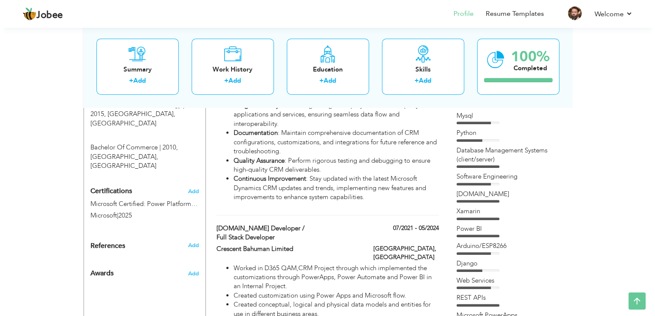
scroll to position [410, 0]
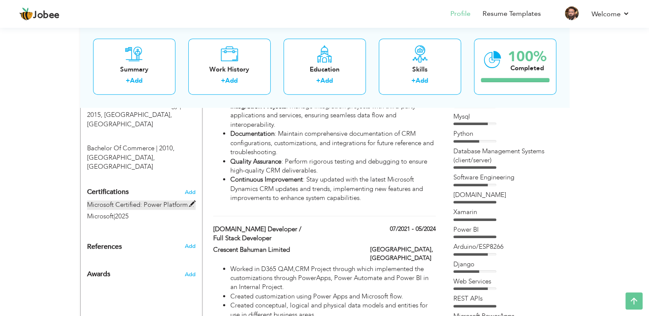
click at [193, 201] on span at bounding box center [192, 204] width 6 height 6
type input "Microsoft Certified: Power Platform Developer Associate"
type input "Microsoft"
type input "2025"
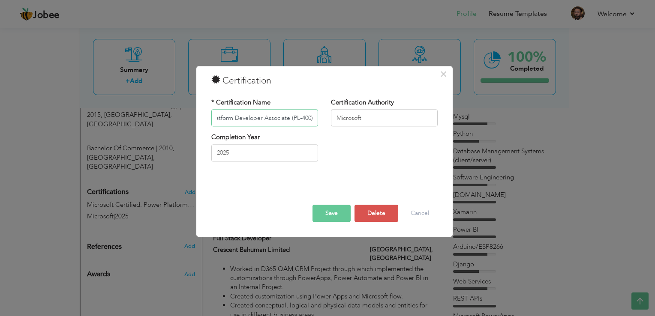
scroll to position [0, 76]
type input "Microsoft Certified: Power Platform Developer Associate (PL-400)"
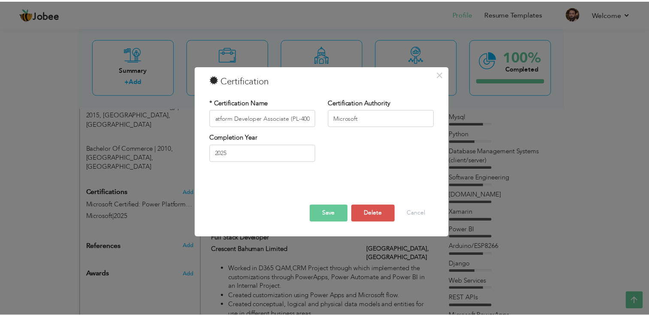
scroll to position [0, 0]
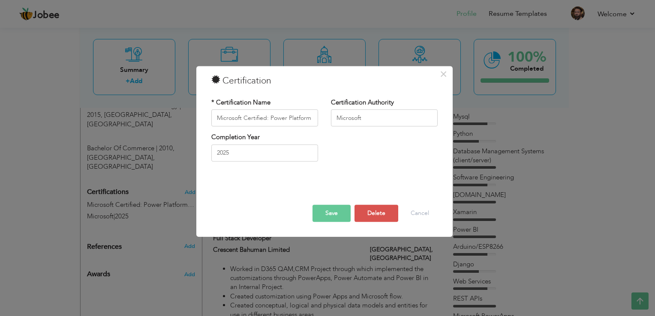
click at [324, 213] on button "Save" at bounding box center [332, 213] width 38 height 17
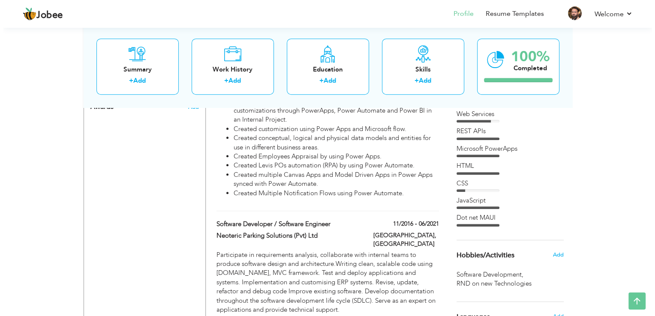
scroll to position [578, 0]
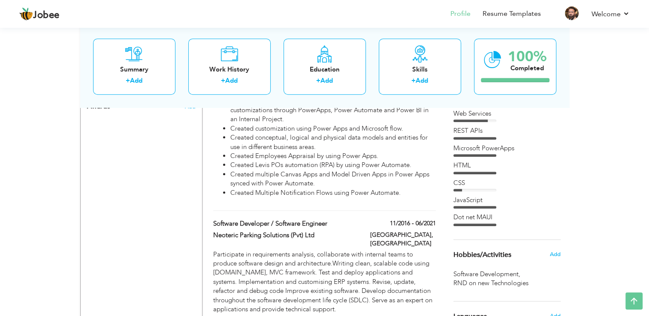
click at [353, 178] on div "Sr.Software Developer / Full Stack Developer 07/2021 - 05/2024 Sr.Software Deve…" at bounding box center [324, 134] width 222 height 154
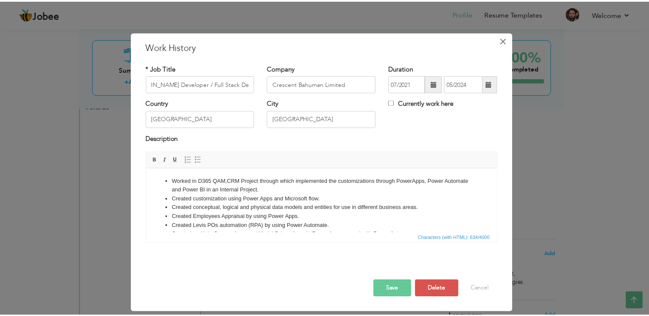
scroll to position [0, 0]
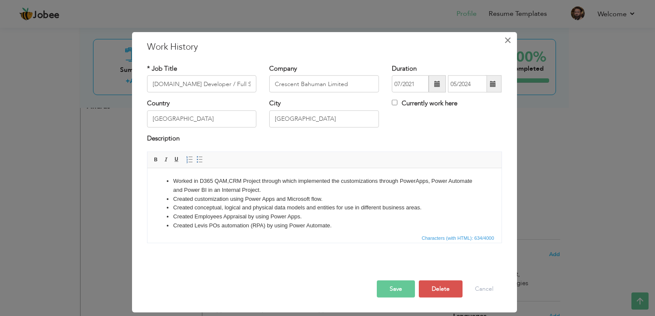
click at [505, 36] on span "×" at bounding box center [507, 40] width 7 height 15
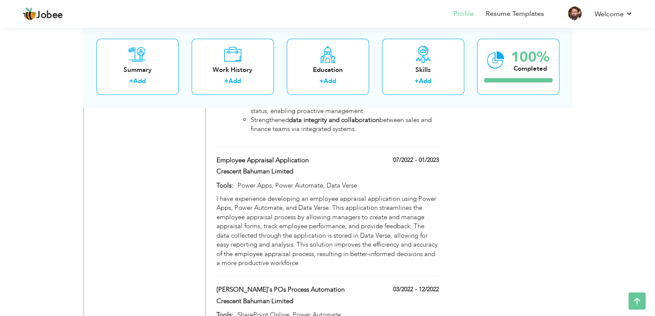
scroll to position [1909, 0]
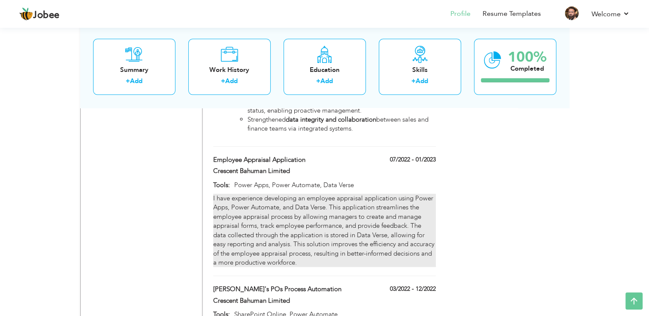
drag, startPoint x: 214, startPoint y: 145, endPoint x: 268, endPoint y: 249, distance: 117.4
click at [268, 249] on div "Employee Appraisal Application 07/2022 - 01/2023 Employee Appraisal Application…" at bounding box center [324, 216] width 222 height 121
type input "Employee Appraisal Application"
type input "07/2022"
type input "01/2023"
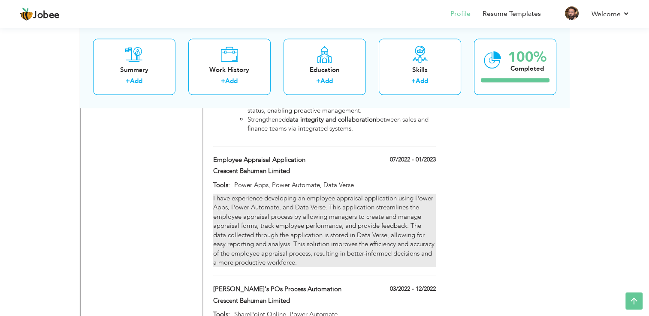
type input "Power Apps, Power Automate, Data Verse"
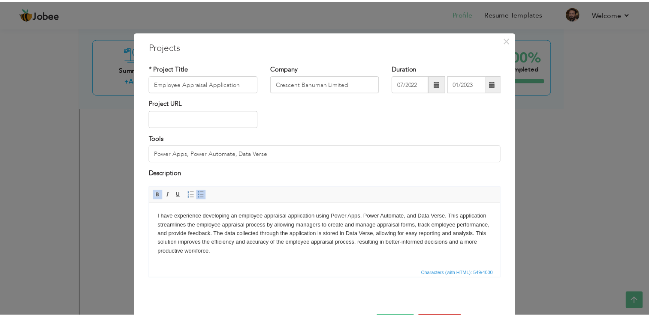
scroll to position [0, 0]
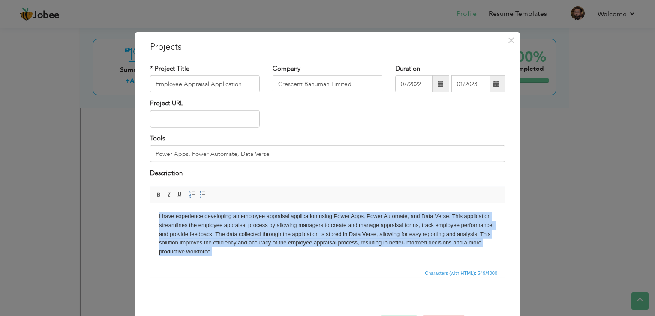
drag, startPoint x: 214, startPoint y: 254, endPoint x: 150, endPoint y: 217, distance: 73.2
click at [151, 217] on html "I have experience developing an employee appraisal application using Power Apps…" at bounding box center [328, 234] width 354 height 62
copy body "I have experience developing an employee appraisal application using Power Apps…"
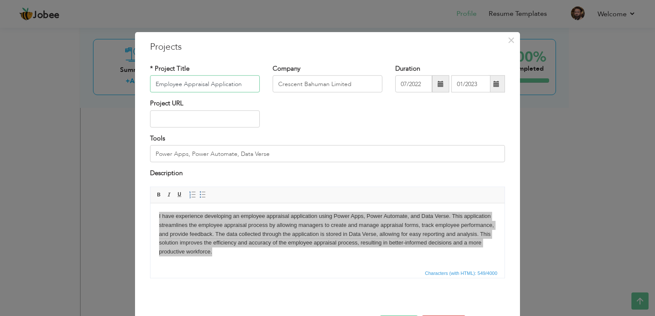
drag, startPoint x: 240, startPoint y: 85, endPoint x: 111, endPoint y: 87, distance: 129.5
click at [111, 87] on div "× Projects * Project Title Employee Appraisal Application Company Crescent Bahu…" at bounding box center [327, 158] width 655 height 316
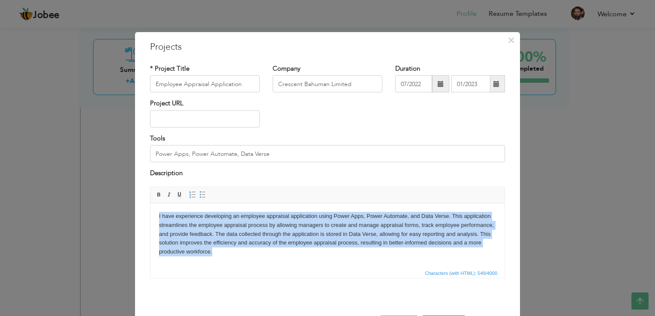
click at [210, 251] on body "I have experience developing an employee appraisal application using Power Apps…" at bounding box center [327, 234] width 337 height 45
drag, startPoint x: 218, startPoint y: 252, endPoint x: 155, endPoint y: 219, distance: 71.4
click at [155, 219] on html "I have experience developing an employee appraisal application using Power Apps…" at bounding box center [328, 234] width 354 height 62
click at [248, 245] on body "I have experience developing an employee appraisal application using Power Apps…" at bounding box center [327, 234] width 337 height 45
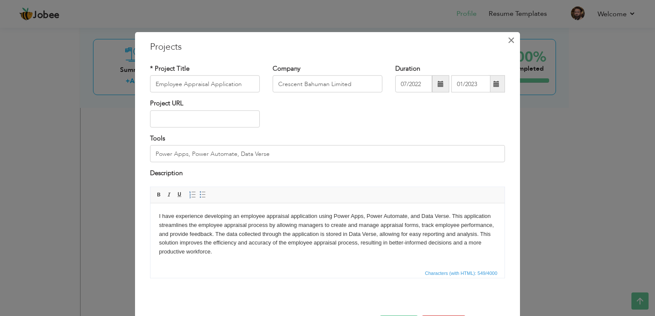
click at [508, 42] on span "×" at bounding box center [511, 40] width 7 height 15
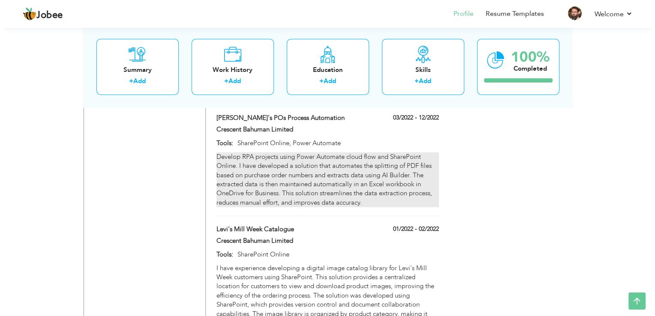
scroll to position [2037, 0]
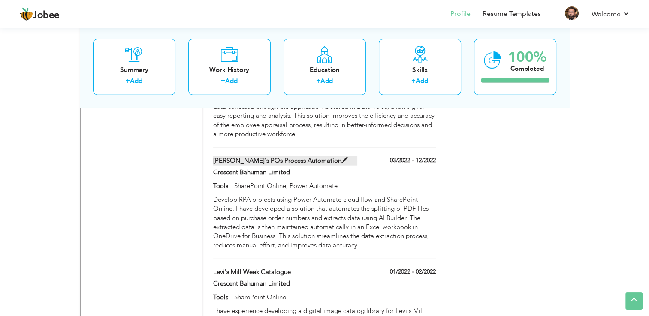
click at [299, 157] on label "[PERSON_NAME]'s POs Process Automation" at bounding box center [285, 161] width 144 height 9
type input "[PERSON_NAME]'s POs Process Automation"
type input "03/2022"
type input "12/2022"
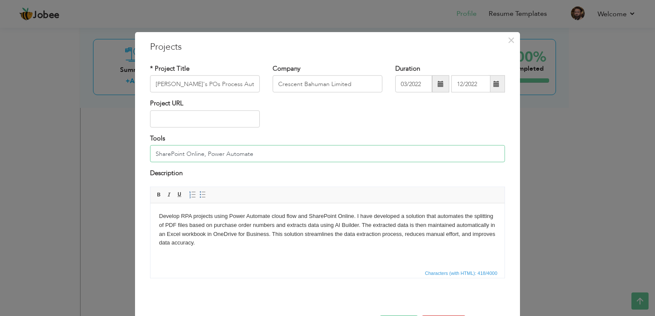
click at [260, 152] on input "SharePoint Online, Power Automate" at bounding box center [327, 153] width 355 height 17
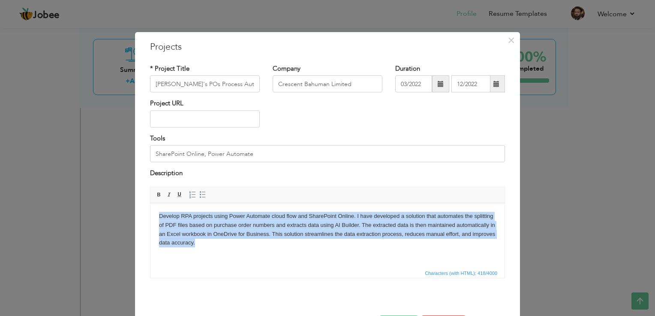
drag, startPoint x: 202, startPoint y: 247, endPoint x: 159, endPoint y: 216, distance: 52.8
click at [159, 216] on body "Develop RPA projects using Power Automate cloud flow and SharePoint Online. I h…" at bounding box center [327, 230] width 337 height 36
copy body "Develop RPA projects using Power Automate cloud flow and SharePoint Online. I h…"
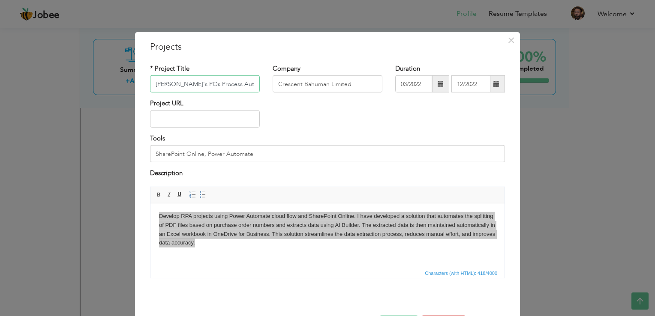
drag, startPoint x: 235, startPoint y: 83, endPoint x: 72, endPoint y: 85, distance: 162.5
click at [72, 85] on div "× Projects * Project Title Levi's POs Process Automation Company Crescent Bahum…" at bounding box center [327, 158] width 655 height 316
click at [259, 154] on input "SharePoint Online, Power Automate" at bounding box center [327, 153] width 355 height 17
drag, startPoint x: 259, startPoint y: 154, endPoint x: 142, endPoint y: 152, distance: 116.7
click at [144, 152] on div "Tools SharePoint Online, Power Automate" at bounding box center [328, 151] width 368 height 35
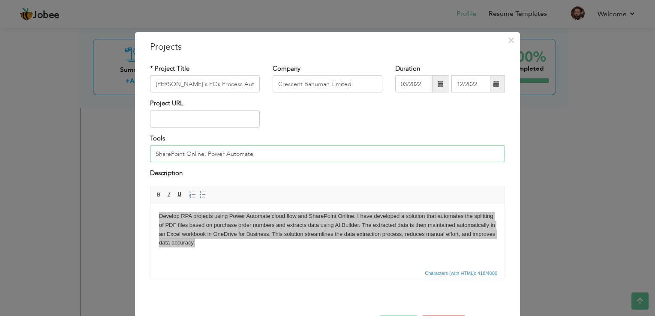
paste input "Power Automate (Cloud Flows), SharePoint Online, Dataverse, Dynamics 365 Financ…"
type input "Power Automate (Cloud Flows), SharePoint Online, Dataverse, Dynamics 365 Financ…"
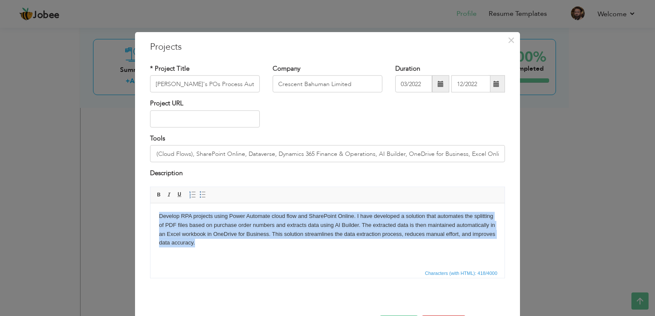
scroll to position [0, 0]
click at [215, 244] on body "Develop RPA projects using Power Automate cloud flow and SharePoint Online. I h…" at bounding box center [327, 230] width 337 height 36
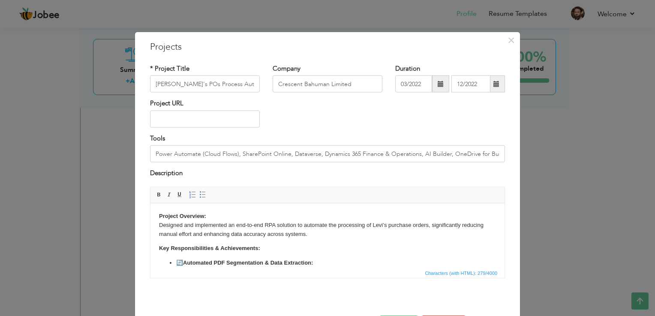
scroll to position [114, 0]
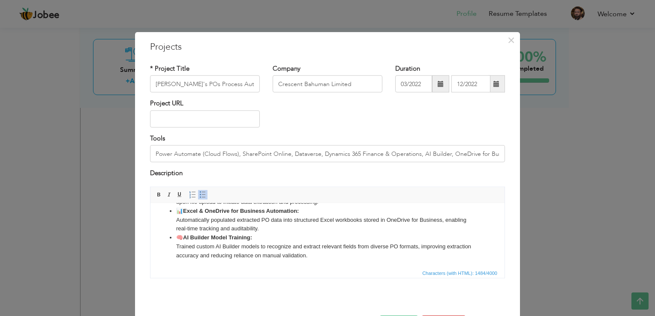
click at [183, 236] on li "🧠 AI Builder Model Training: Trained custom AI Builder models to recognize and …" at bounding box center [327, 246] width 303 height 27
click at [182, 211] on li "📊 Excel & OneDrive for Business Automation: Automatically populated extracted P…" at bounding box center [327, 220] width 303 height 27
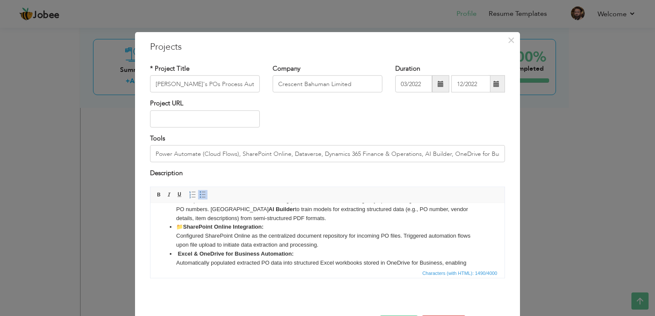
click at [183, 226] on li "📁 SharePoint Online Integration: Configured SharePoint Online as the centralize…" at bounding box center [327, 236] width 303 height 27
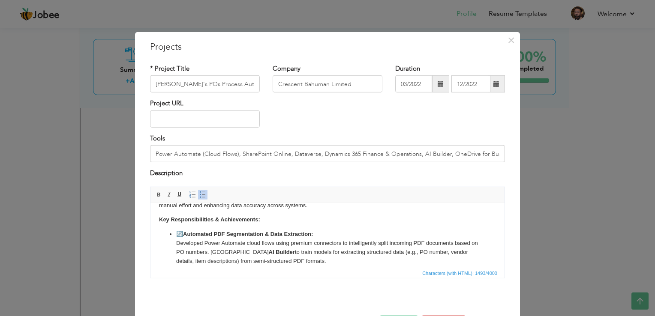
click at [184, 235] on li "🔄 Automated PDF Segmentation & Data Extraction: Developed Power Automate cloud …" at bounding box center [327, 248] width 303 height 36
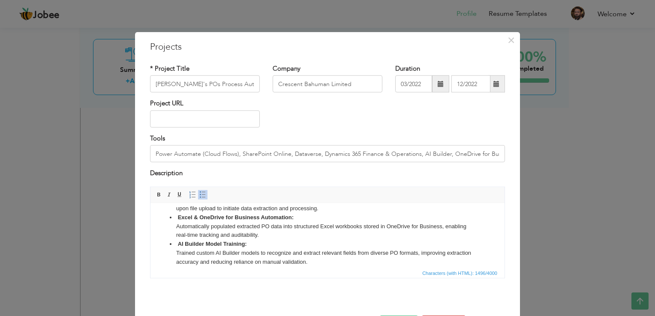
scroll to position [115, 0]
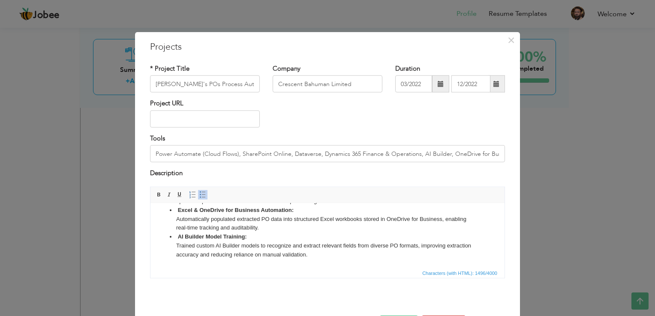
click at [238, 264] on html "Project Overview: Designed and implemented an end-to-end RPA solution to automa…" at bounding box center [328, 178] width 354 height 180
click at [312, 254] on li "AI Builder Model Training: Trained custom AI Builder models to recognize and ex…" at bounding box center [327, 245] width 303 height 27
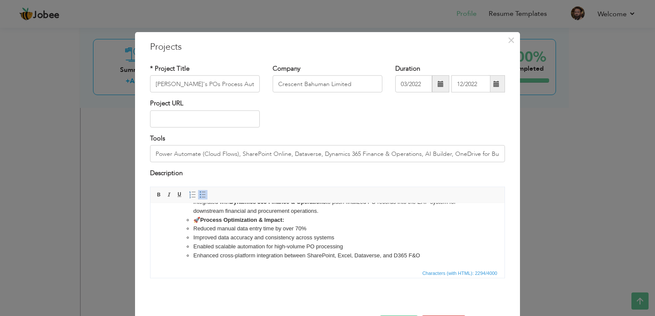
click at [199, 220] on li "🚀 Process Optimization & Impact:" at bounding box center [327, 220] width 268 height 9
drag, startPoint x: 283, startPoint y: 219, endPoint x: 184, endPoint y: 218, distance: 99.1
click at [184, 218] on ul "🗃️ Dataverse & Dynamics 365 F&O Integration: Inserted validated PO data into Da…" at bounding box center [327, 220] width 303 height 80
click at [199, 193] on span at bounding box center [202, 194] width 7 height 7
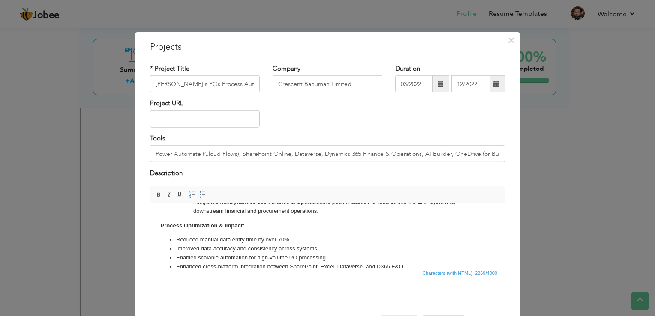
click at [247, 229] on body "Project Overview: Designed and implemented an end-to-end RPA solution to automa…" at bounding box center [327, 139] width 337 height 263
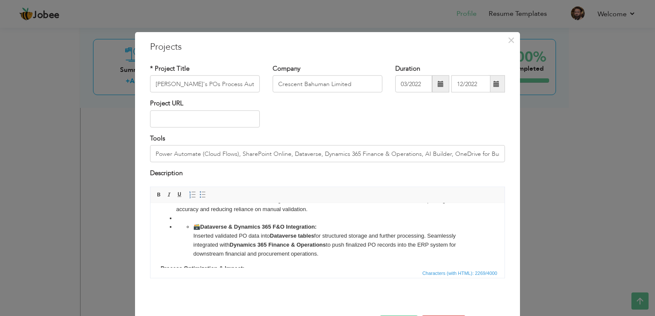
click at [202, 226] on li "🗃️ Dataverse & Dynamics 365 F&O Integration: Inserted validated PO data into Da…" at bounding box center [327, 241] width 268 height 36
drag, startPoint x: 313, startPoint y: 227, endPoint x: 187, endPoint y: 226, distance: 126.1
click at [193, 226] on li "Dataverse & Dynamics 365 F&O Integration: Inserted validated PO data into Datav…" at bounding box center [327, 241] width 268 height 36
click at [199, 194] on span at bounding box center [202, 194] width 7 height 7
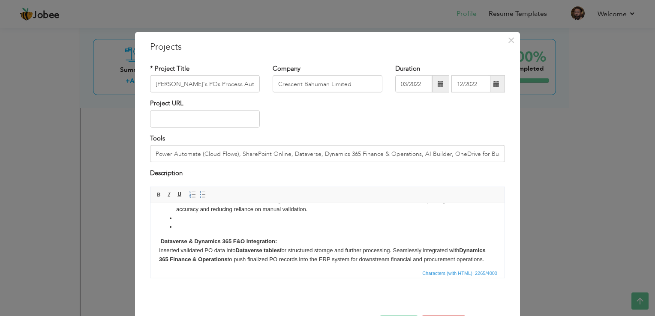
click at [209, 228] on li at bounding box center [327, 227] width 303 height 9
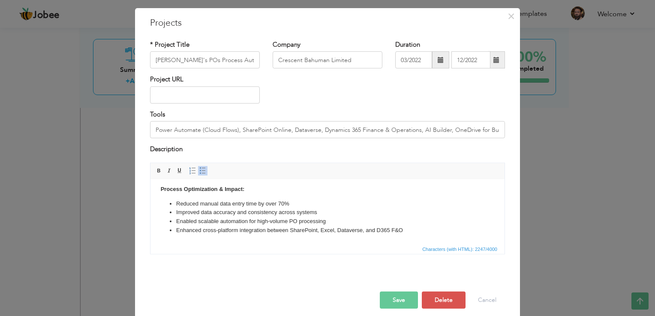
scroll to position [31, 0]
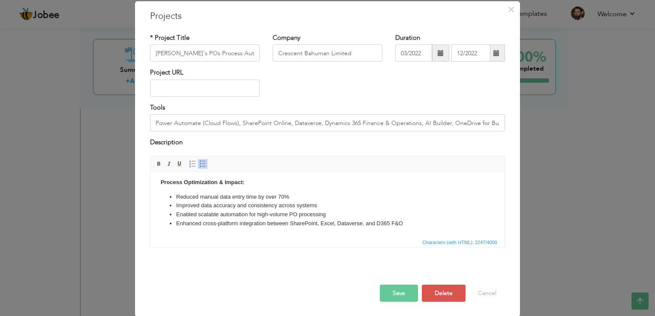
click at [400, 301] on button "Save" at bounding box center [399, 293] width 38 height 17
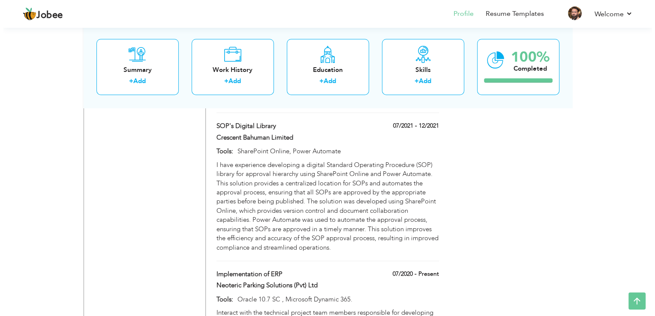
scroll to position [3152, 0]
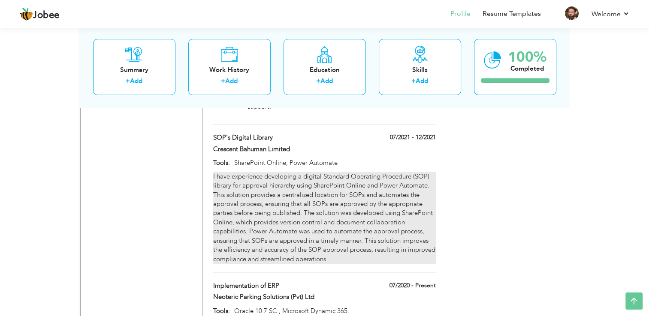
drag, startPoint x: 212, startPoint y: 154, endPoint x: 253, endPoint y: 176, distance: 46.2
click at [253, 176] on div "I have experience developing a digital Standard Operating Procedure (SOP) libra…" at bounding box center [324, 218] width 235 height 92
type input "SOP's Digital Library"
type input "07/2021"
type input "12/2021"
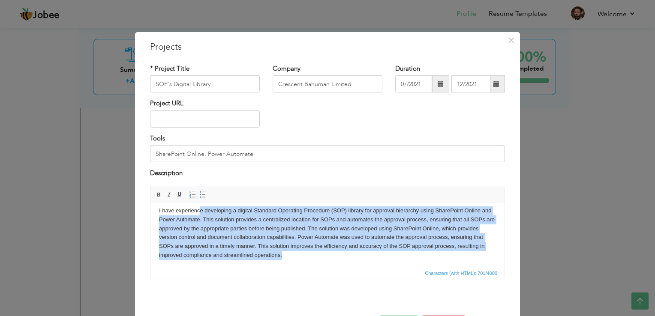
scroll to position [0, 0]
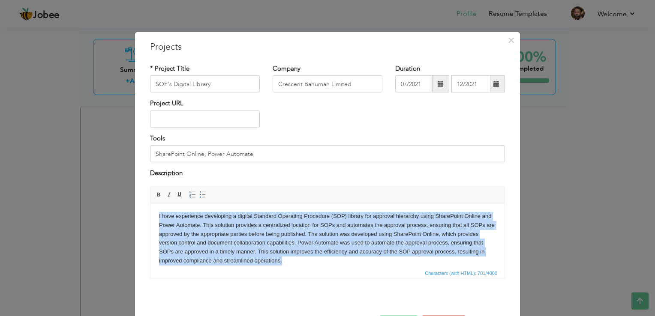
drag, startPoint x: 316, startPoint y: 262, endPoint x: 156, endPoint y: 208, distance: 169.1
click at [156, 208] on html "I have experience developing a digital Standard Operating Procedure (SOP) libra…" at bounding box center [328, 238] width 354 height 71
copy body "I have experience developing a digital Standard Operating Procedure (SOP) libra…"
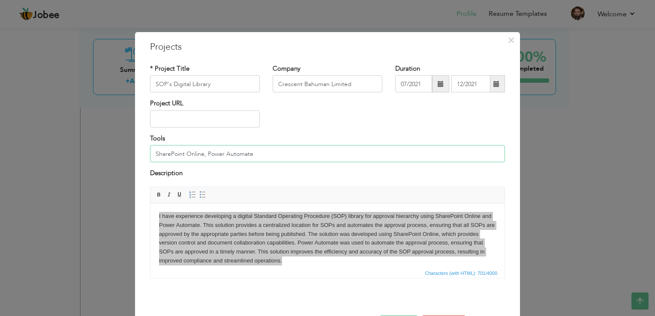
click at [305, 158] on input "SharePoint Online, Power Automate" at bounding box center [327, 153] width 355 height 17
type input "SharePoint Online, Power Automate, Power BI"
drag, startPoint x: 211, startPoint y: 81, endPoint x: 142, endPoint y: 83, distance: 69.1
click at [144, 83] on div "* Project Title SOP's Digital Library" at bounding box center [205, 81] width 123 height 35
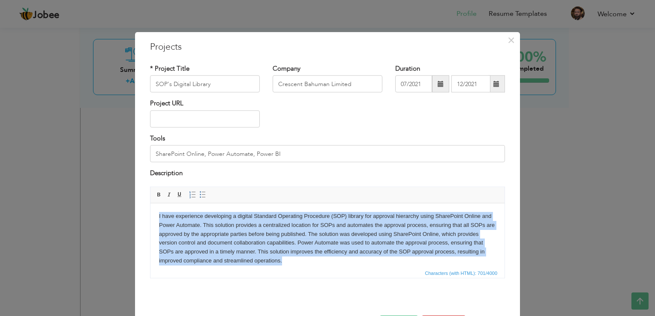
click at [278, 261] on body "I have experience developing a digital Standard Operating Procedure (SOP) libra…" at bounding box center [327, 239] width 337 height 54
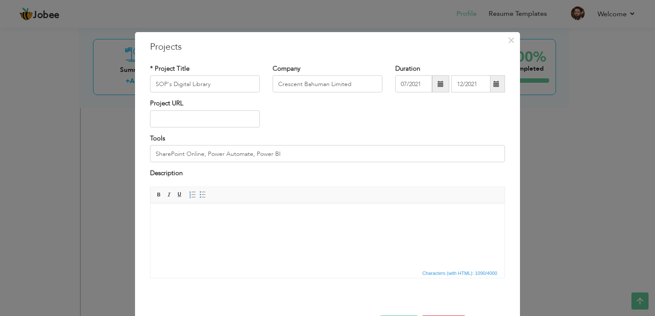
scroll to position [72, 0]
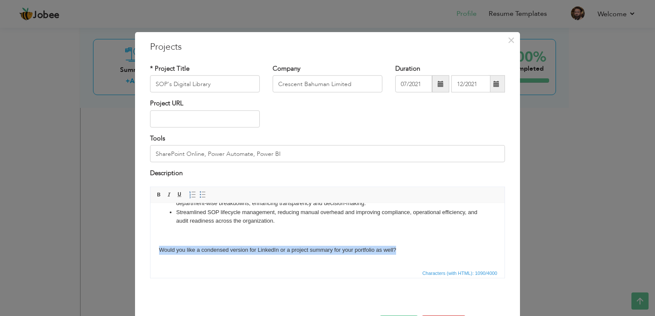
drag, startPoint x: 405, startPoint y: 252, endPoint x: 136, endPoint y: 256, distance: 269.3
click at [151, 256] on html "Organization Type: Multi-department enterprise with hierarchical approval struc…" at bounding box center [328, 204] width 354 height 147
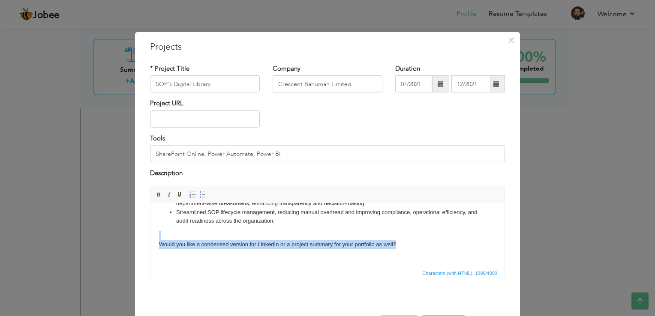
drag, startPoint x: 407, startPoint y: 243, endPoint x: 198, endPoint y: 238, distance: 208.9
click at [198, 238] on p "​​​​​​​ Would you like a condensed version for LinkedIn or a project summary fo…" at bounding box center [327, 240] width 337 height 18
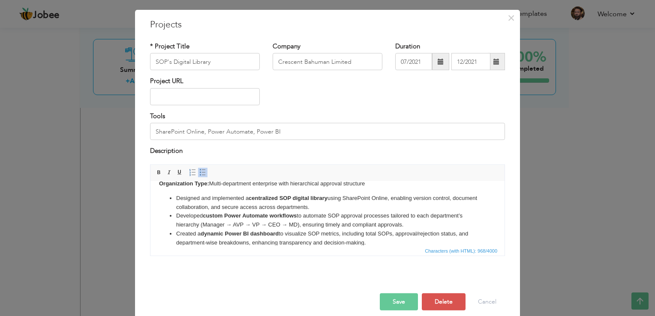
scroll to position [31, 0]
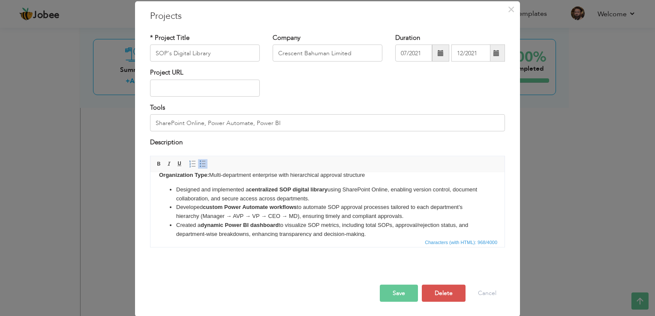
click at [386, 291] on button "Save" at bounding box center [399, 293] width 38 height 17
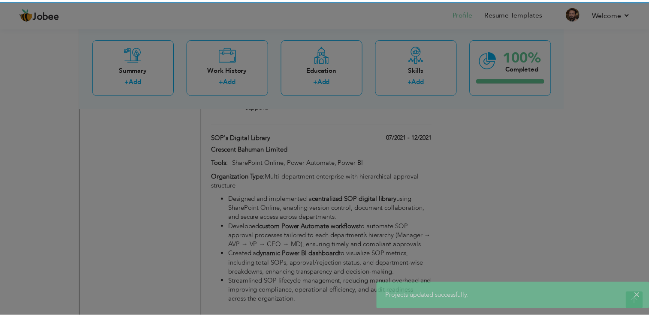
scroll to position [0, 0]
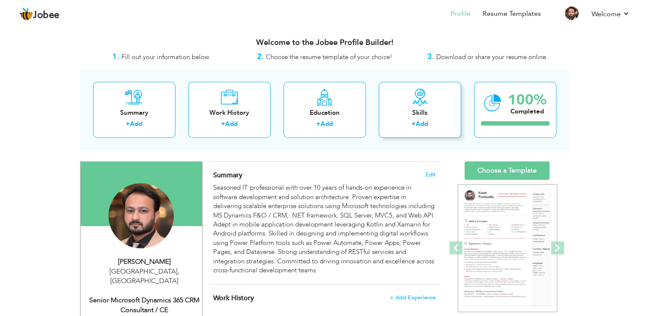
click at [434, 108] on div "Skills" at bounding box center [420, 112] width 69 height 9
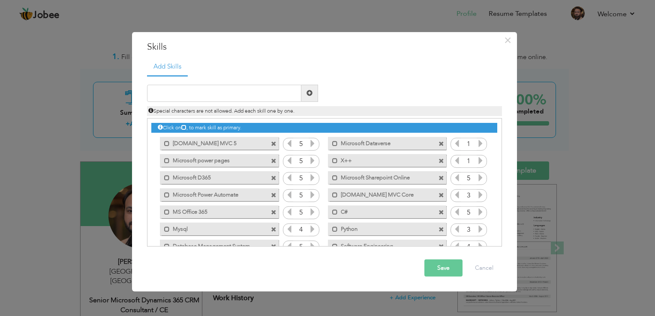
click at [251, 177] on label "Microsoft D365" at bounding box center [213, 177] width 87 height 11
click at [257, 178] on div "Unmark as primary skill. Microsoft D365" at bounding box center [219, 178] width 118 height 13
click at [183, 178] on label "Microsoft D365" at bounding box center [214, 177] width 85 height 11
click at [167, 177] on span at bounding box center [167, 178] width 6 height 6
click at [273, 177] on span at bounding box center [274, 179] width 6 height 6
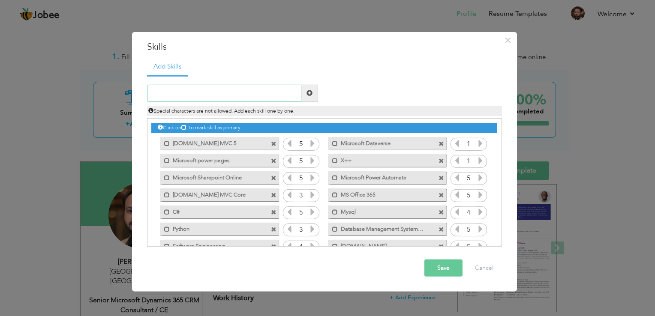
click at [187, 93] on input "text" at bounding box center [224, 93] width 154 height 17
click at [40, 102] on div "× Skills Add Skills Duplicate entry Mark as primary skill. 5 1 5" at bounding box center [327, 158] width 655 height 316
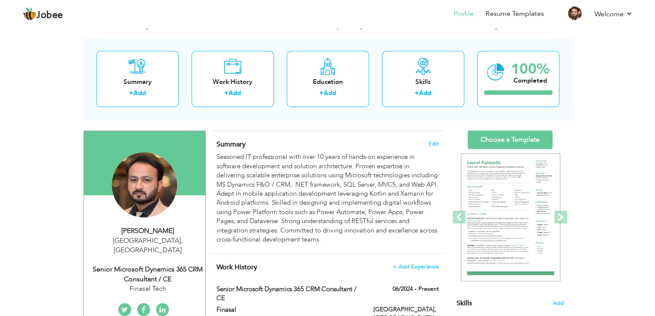
scroll to position [43, 0]
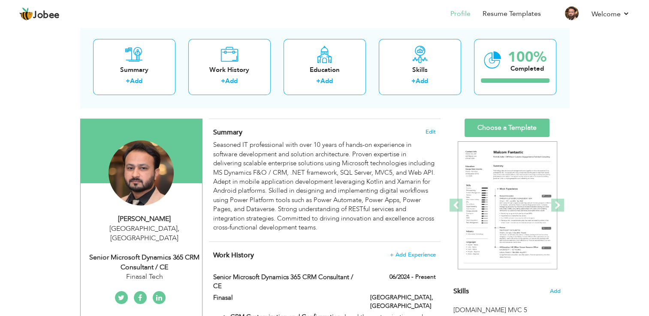
drag, startPoint x: 110, startPoint y: 249, endPoint x: 131, endPoint y: 246, distance: 20.8
click at [131, 253] on div "Senior Microsoft Dynamics 365 CRM Consultant / CE" at bounding box center [144, 263] width 115 height 20
type input "Arslan"
type input "Mehboob"
type input "[PHONE_NUMBER]"
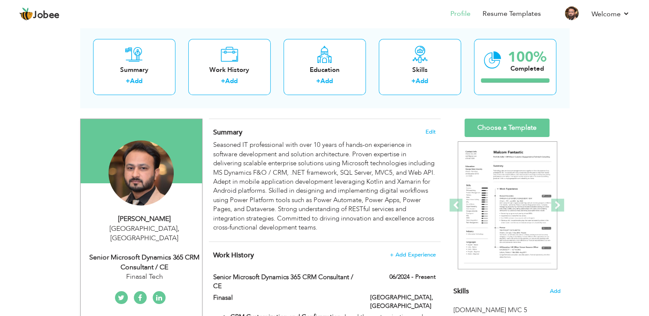
select select "number:166"
type input "[GEOGRAPHIC_DATA]"
select select "number:12"
type input "Finasal Tech"
type input "Senior Microsoft Dynamics 365 CRM Consultant / CE"
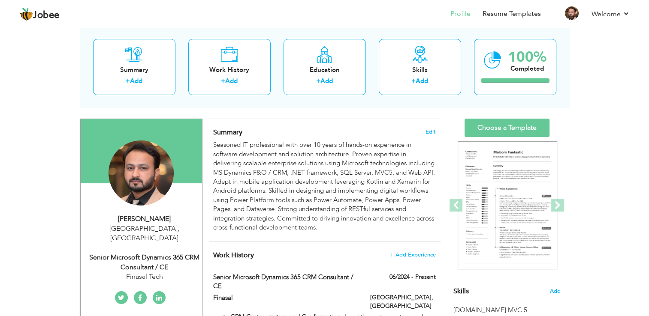
type input "https://www.linkedin.com/public-profile/settings?trk=d_flagship3_profile_self_v…"
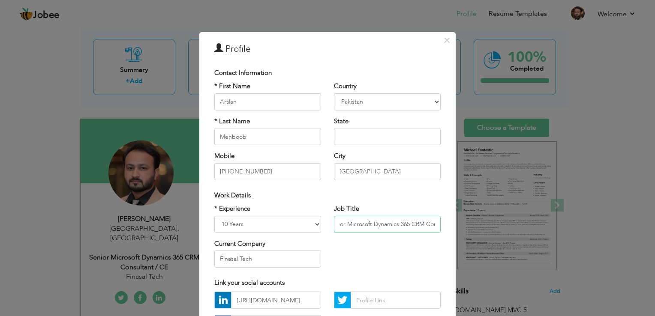
scroll to position [0, 44]
drag, startPoint x: 354, startPoint y: 224, endPoint x: 435, endPoint y: 226, distance: 81.1
click at [435, 226] on input "Senior Microsoft Dynamics 365 CRM Consultant / CE" at bounding box center [387, 224] width 107 height 17
click at [444, 42] on span "×" at bounding box center [446, 40] width 7 height 15
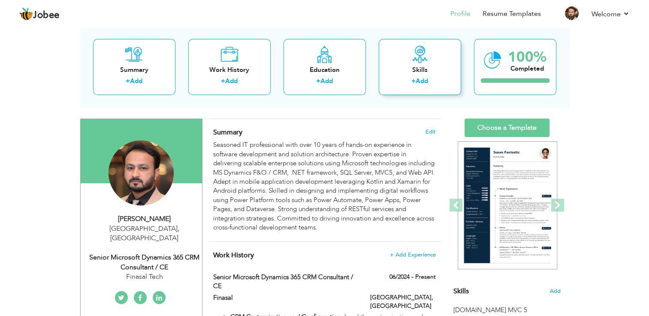
click at [416, 72] on div "Skills" at bounding box center [420, 70] width 69 height 9
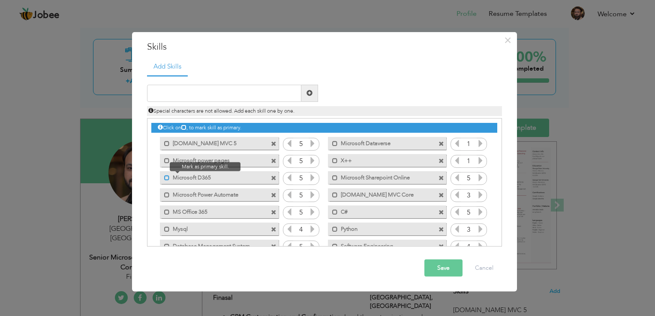
click at [166, 178] on span at bounding box center [167, 178] width 6 height 6
click at [191, 90] on input "text" at bounding box center [224, 93] width 154 height 17
paste input "Microsoft Dynamics 365 CRM Consultant / CE"
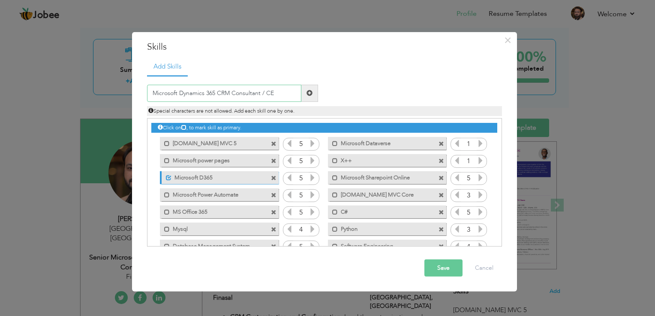
click at [216, 95] on input "Microsoft Dynamics 365 CRM Consultant / CE" at bounding box center [224, 93] width 154 height 17
type input "Microsoft Dynamics 365 F&O / CRM Consultant / CE"
click at [452, 272] on button "Save" at bounding box center [444, 268] width 38 height 17
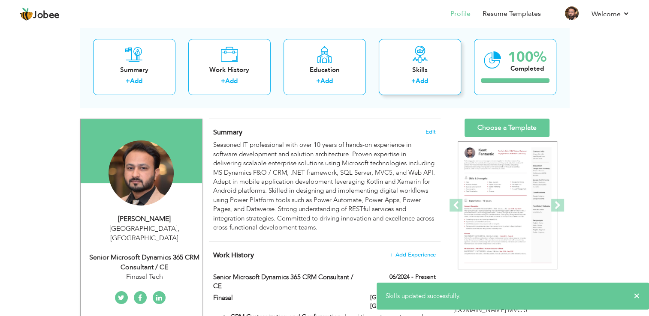
click at [433, 73] on div "Skills" at bounding box center [420, 70] width 69 height 9
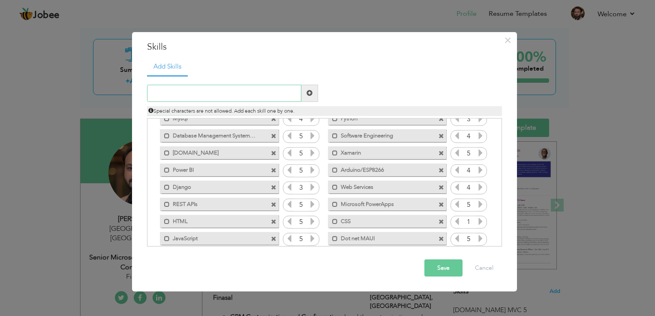
scroll to position [139, 0]
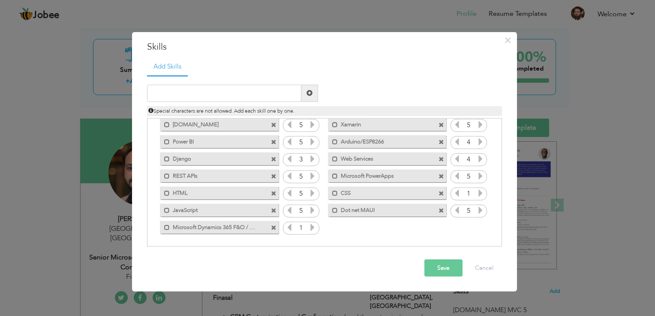
click at [310, 229] on icon at bounding box center [313, 228] width 8 height 8
click at [311, 228] on icon at bounding box center [313, 228] width 8 height 8
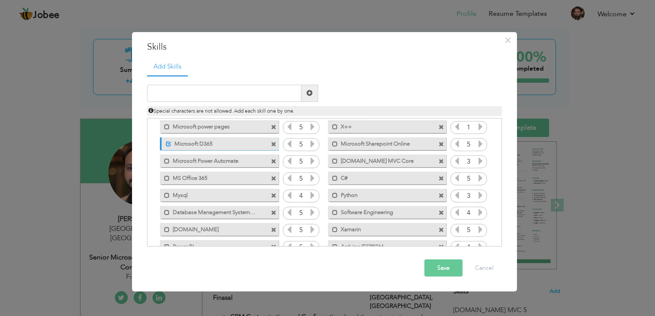
scroll to position [10, 0]
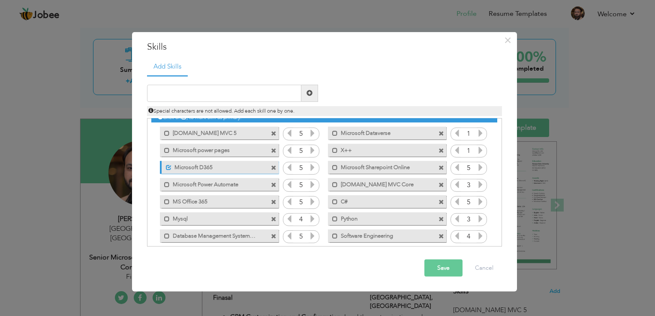
click at [273, 166] on span at bounding box center [274, 169] width 6 height 6
click at [437, 267] on button "Save" at bounding box center [444, 268] width 38 height 17
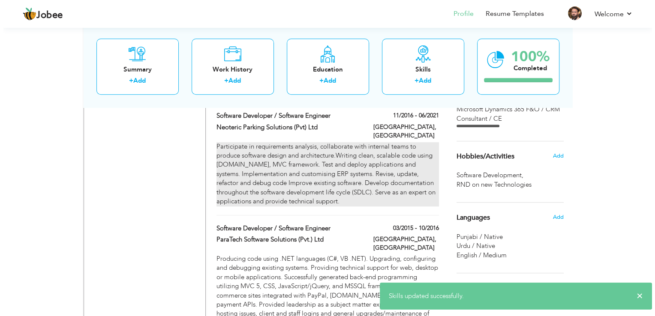
scroll to position [600, 0]
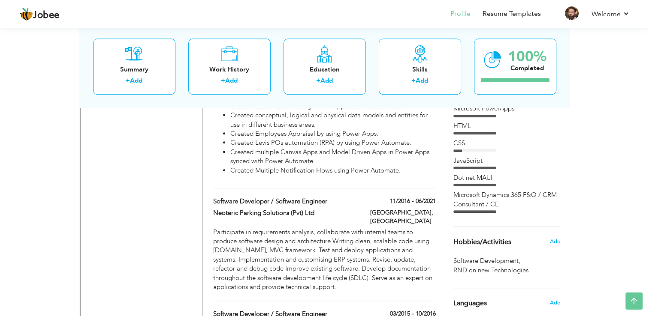
click at [553, 192] on div "Microsoft Dynamics 365 F&O / CRM Consultant / CE" at bounding box center [506, 200] width 107 height 18
click at [400, 68] on div "Skills" at bounding box center [420, 69] width 69 height 9
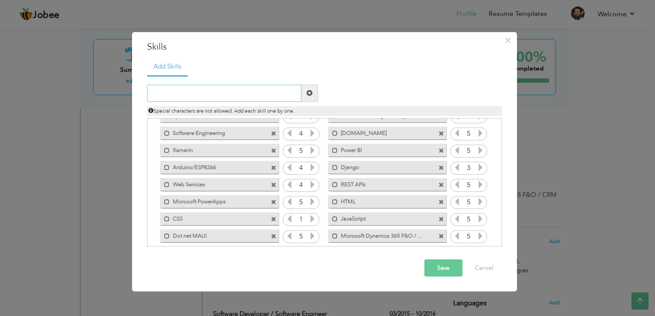
scroll to position [122, 0]
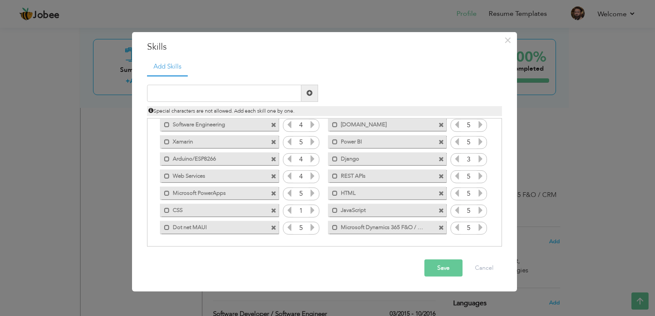
click at [440, 228] on span at bounding box center [442, 229] width 6 height 6
click at [262, 88] on input "text" at bounding box center [224, 93] width 154 height 17
paste input "Microsoft Dynamics 365 CRM Consultant / CE"
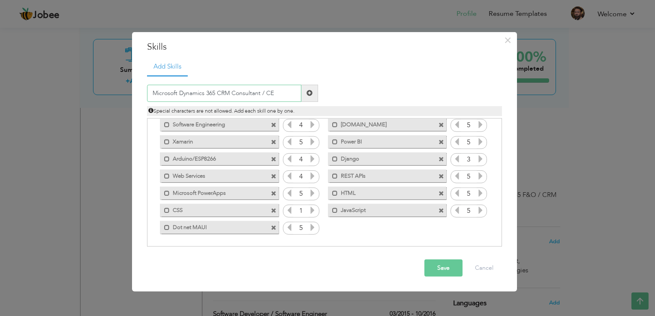
drag, startPoint x: 216, startPoint y: 93, endPoint x: 286, endPoint y: 97, distance: 70.5
click at [286, 97] on input "Microsoft Dynamics 365 CRM Consultant / CE" at bounding box center [224, 93] width 154 height 17
type input "Microsoft Dynamics 365"
click at [431, 267] on button "Save" at bounding box center [444, 268] width 38 height 17
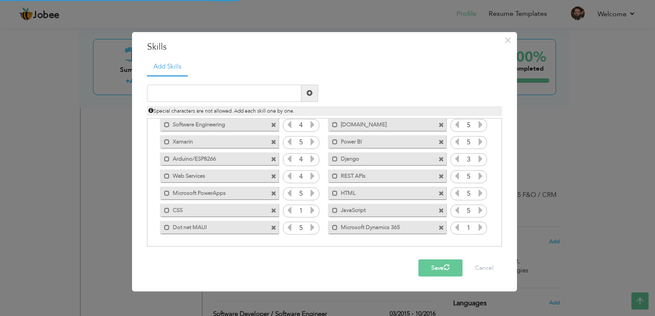
click at [482, 227] on icon at bounding box center [481, 228] width 8 height 8
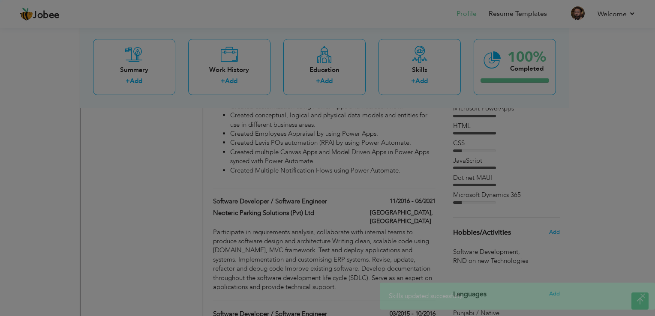
scroll to position [0, 0]
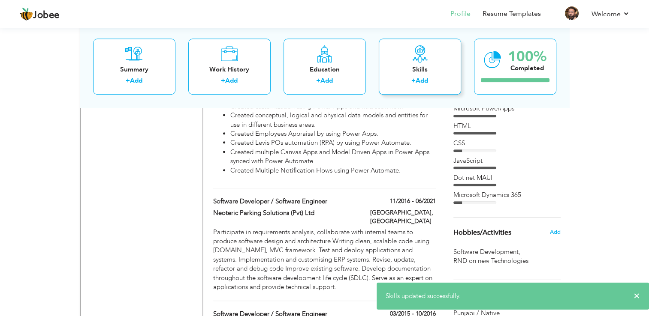
click at [398, 79] on div "+ Add" at bounding box center [420, 82] width 69 height 11
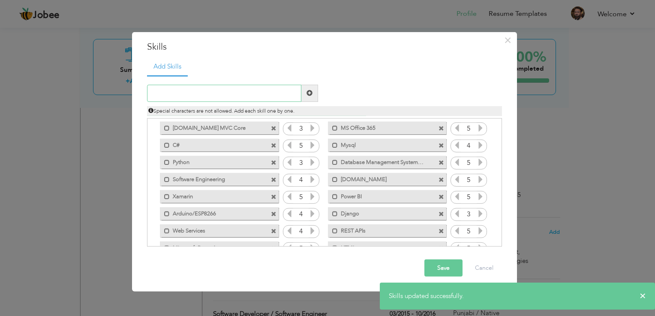
scroll to position [122, 0]
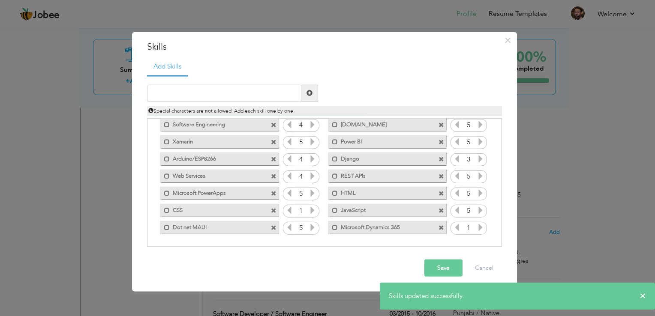
click at [481, 229] on icon at bounding box center [481, 228] width 8 height 8
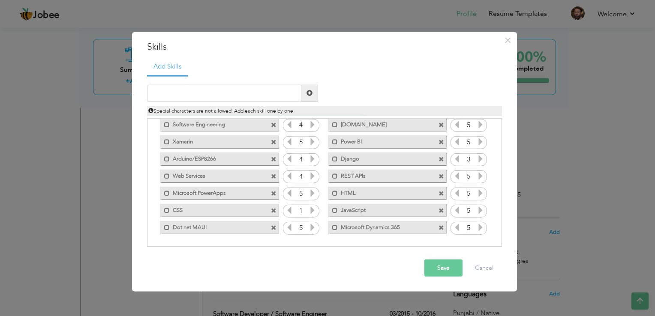
click at [446, 274] on button "Save" at bounding box center [444, 268] width 38 height 17
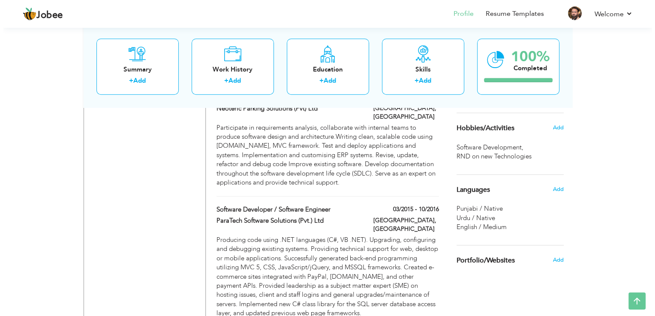
scroll to position [686, 0]
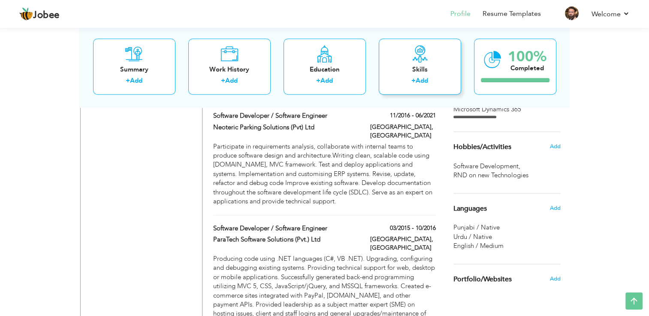
click at [413, 72] on div "Skills" at bounding box center [420, 69] width 69 height 9
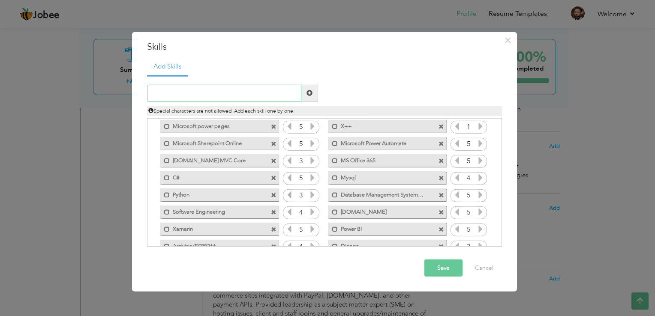
scroll to position [43, 0]
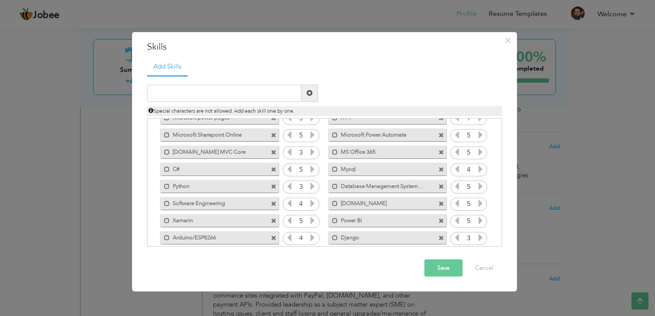
click at [312, 152] on icon at bounding box center [313, 152] width 8 height 8
click at [314, 185] on icon at bounding box center [313, 187] width 8 height 8
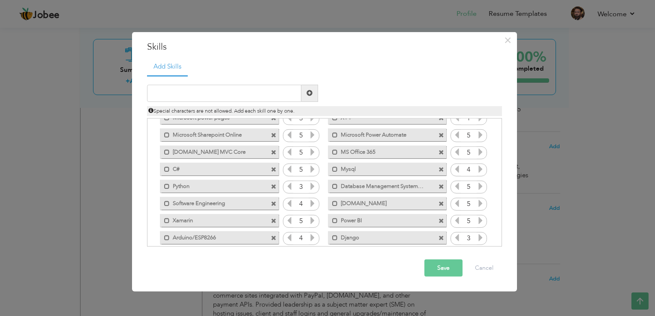
click at [314, 185] on icon at bounding box center [313, 187] width 8 height 8
click at [313, 236] on icon at bounding box center [313, 238] width 8 height 8
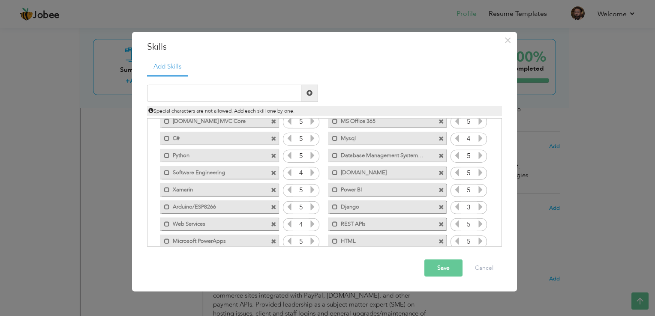
scroll to position [86, 0]
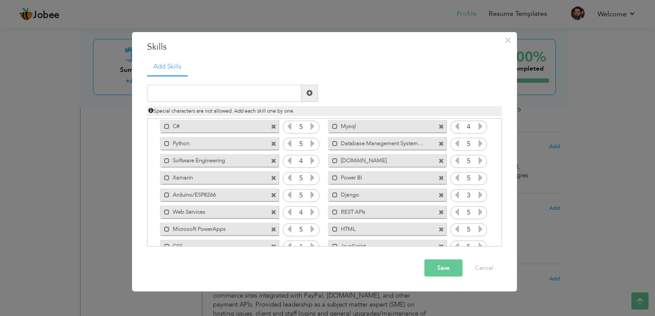
click at [440, 195] on span at bounding box center [442, 196] width 6 height 6
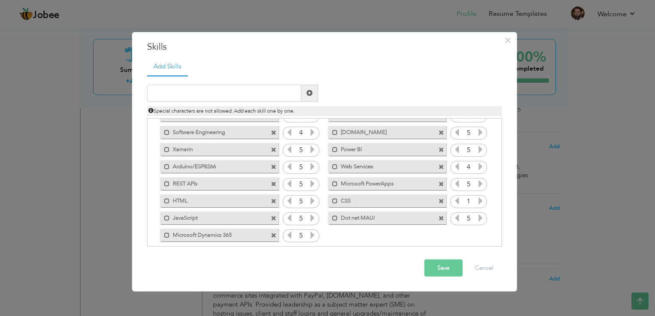
scroll to position [122, 0]
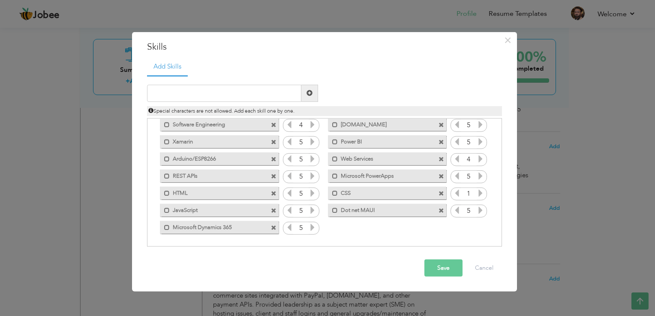
click at [479, 190] on icon at bounding box center [481, 194] width 8 height 8
click at [241, 94] on input "text" at bounding box center [224, 93] width 154 height 17
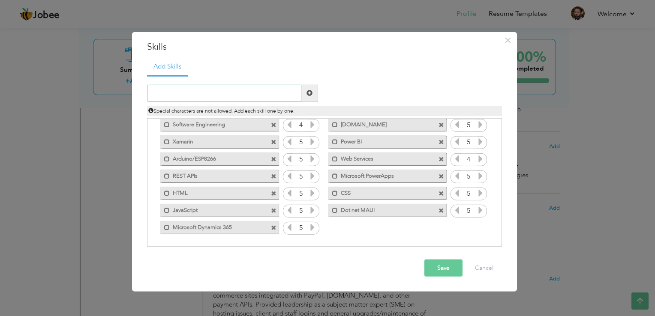
paste input "ssrs"
type input "s"
type input "SSRS"
click at [435, 270] on button "Save" at bounding box center [444, 268] width 38 height 17
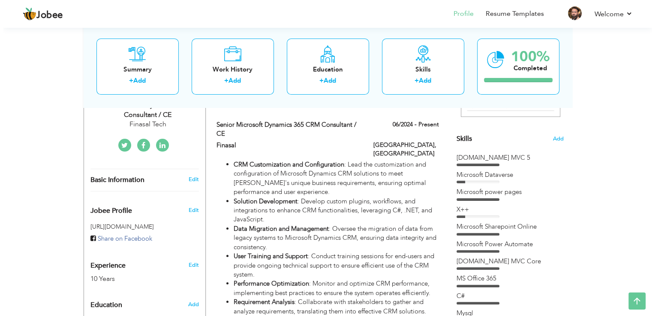
scroll to position [188, 0]
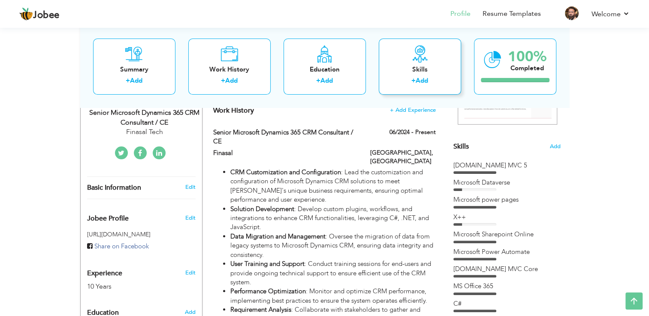
click at [415, 81] on label "+" at bounding box center [413, 81] width 4 height 9
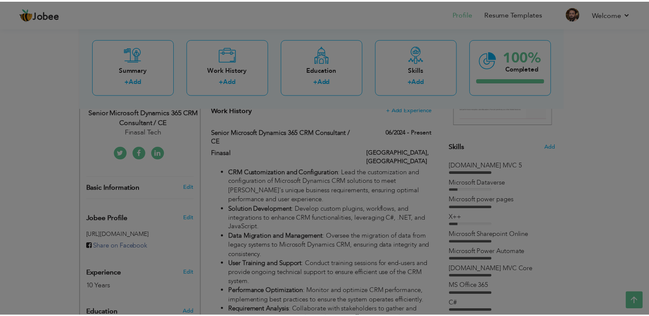
scroll to position [0, 0]
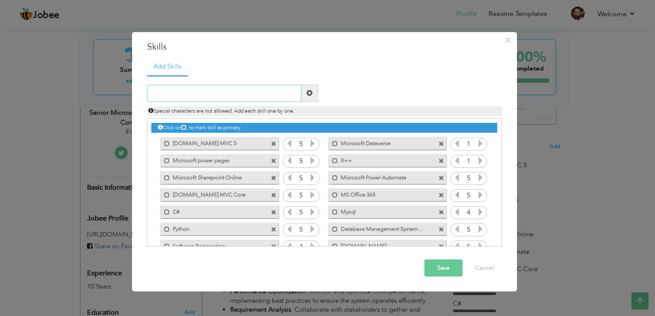
click at [268, 92] on input "text" at bounding box center [224, 93] width 154 height 17
type input "RPA ()"
click at [42, 79] on div "× Skills Add Skills RPA () Duplicate entry ASP.Net MVC 5 5 1 5 1" at bounding box center [327, 158] width 655 height 316
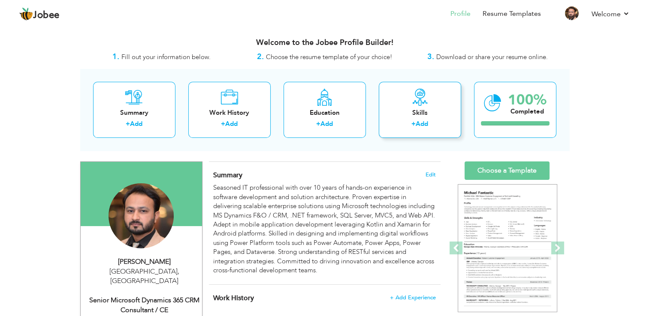
click at [407, 108] on div "Skills + Add" at bounding box center [420, 110] width 82 height 56
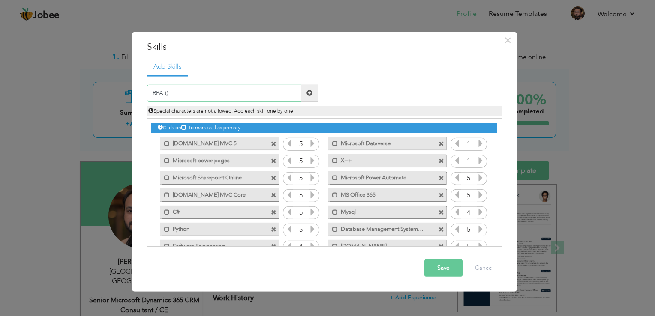
paste input "robotic process automation"
type input "RPA (Robotic Process Automation)"
click at [283, 95] on input "RPA (Robotic Process Automation)" at bounding box center [224, 93] width 154 height 17
click at [446, 275] on button "Save" at bounding box center [444, 268] width 38 height 17
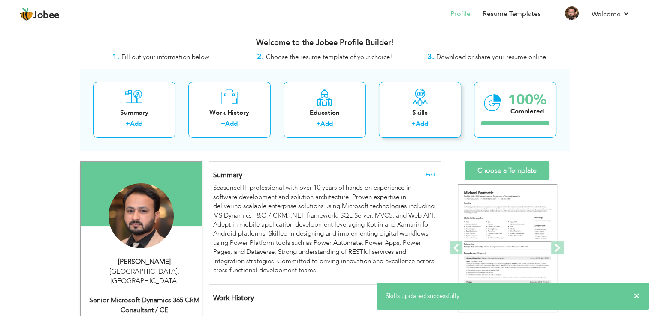
click at [396, 104] on div "Skills + Add" at bounding box center [420, 110] width 82 height 56
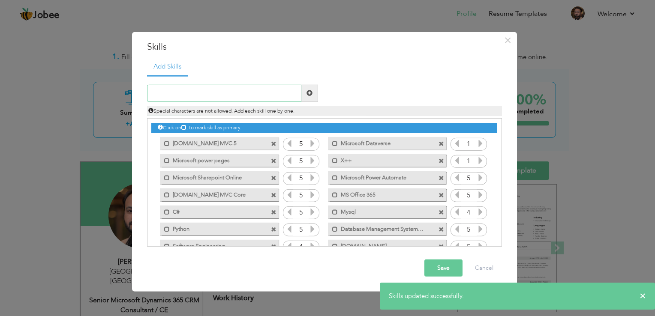
scroll to position [139, 0]
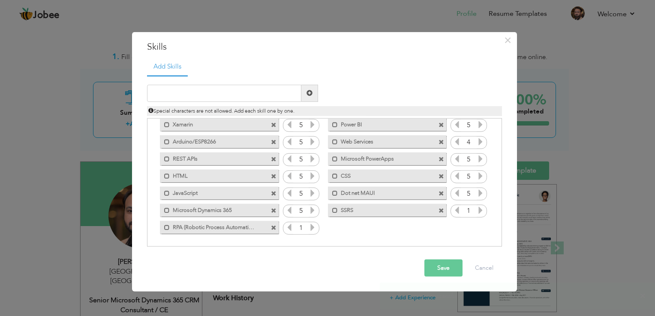
click at [310, 231] on icon at bounding box center [313, 228] width 8 height 8
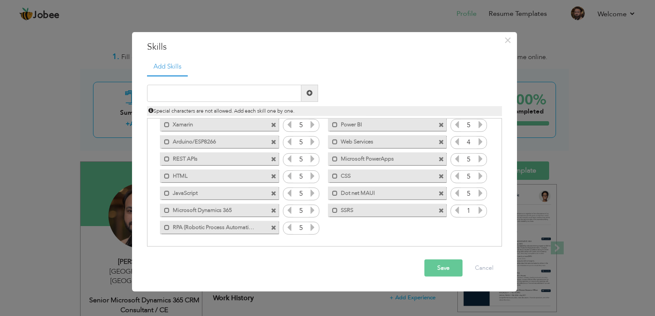
click at [310, 231] on icon at bounding box center [313, 228] width 8 height 8
click at [455, 272] on button "Save" at bounding box center [444, 268] width 38 height 17
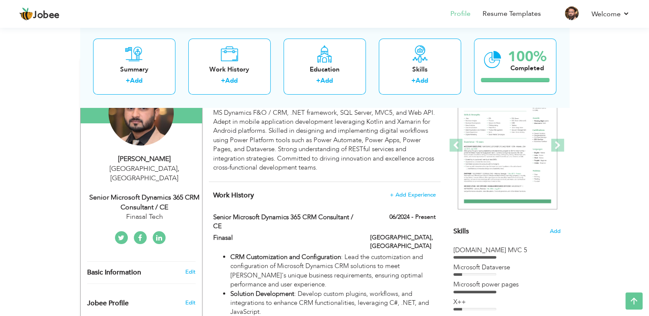
scroll to position [104, 0]
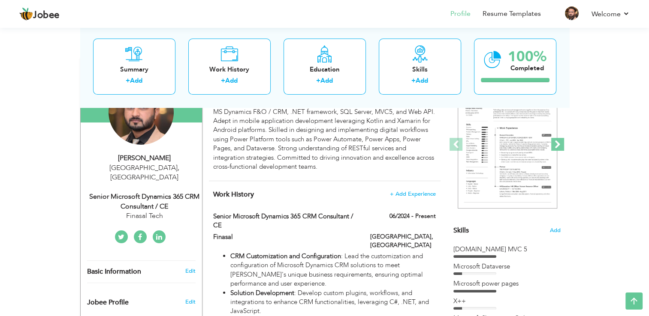
click at [557, 142] on span at bounding box center [557, 144] width 13 height 13
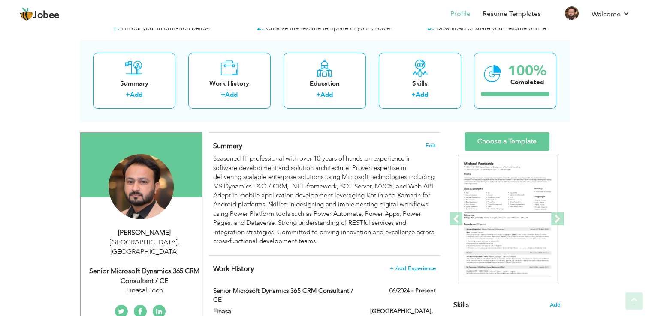
scroll to position [30, 0]
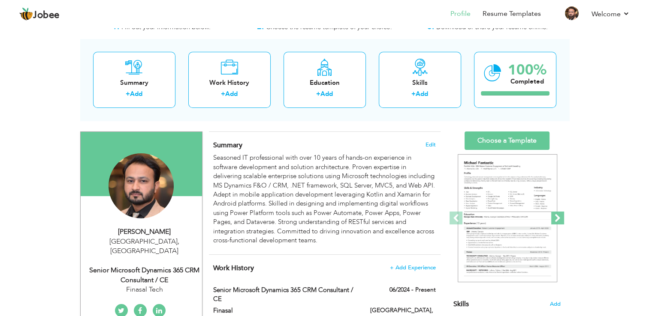
click at [557, 219] on span at bounding box center [557, 218] width 13 height 13
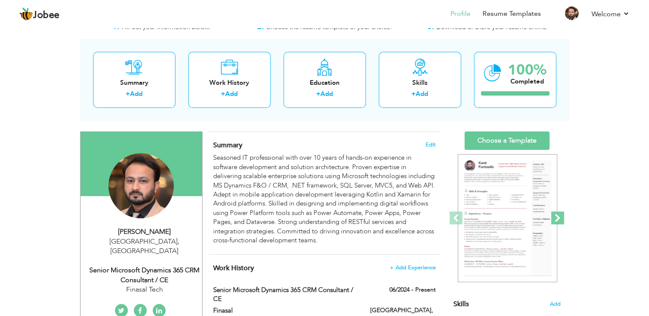
click at [557, 219] on span at bounding box center [557, 218] width 13 height 13
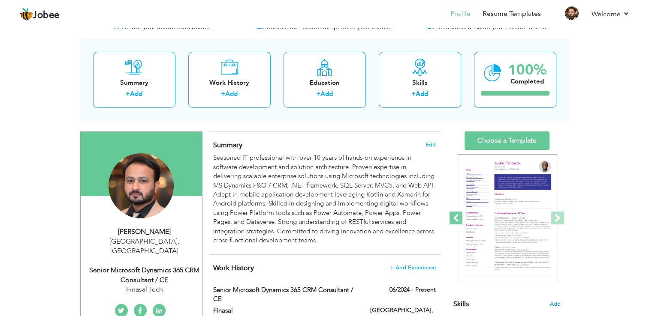
click at [458, 217] on span at bounding box center [455, 218] width 13 height 13
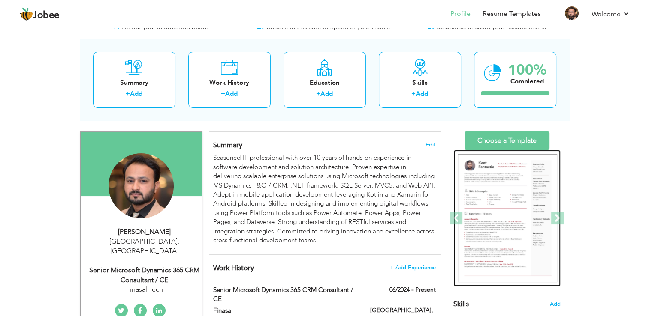
click at [491, 214] on img at bounding box center [507, 218] width 99 height 129
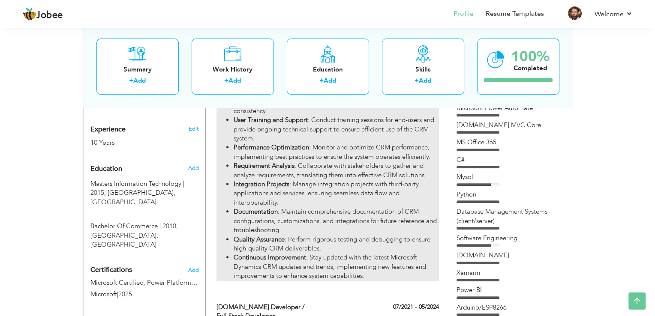
scroll to position [333, 0]
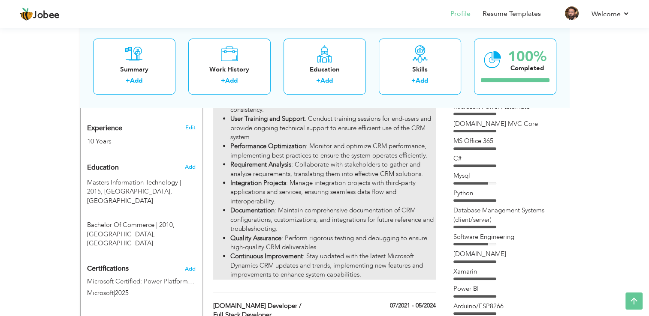
click at [292, 179] on li "Integration Projects : Manage integration projects with third-party application…" at bounding box center [332, 192] width 205 height 27
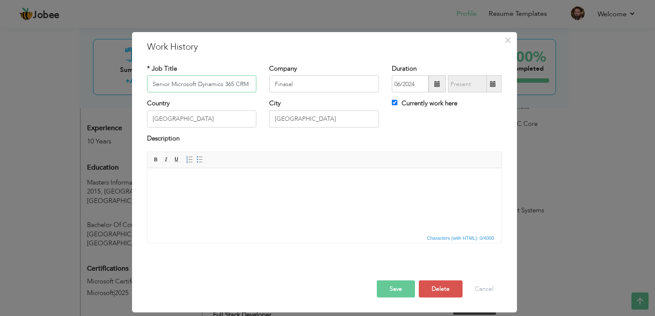
scroll to position [0, 41]
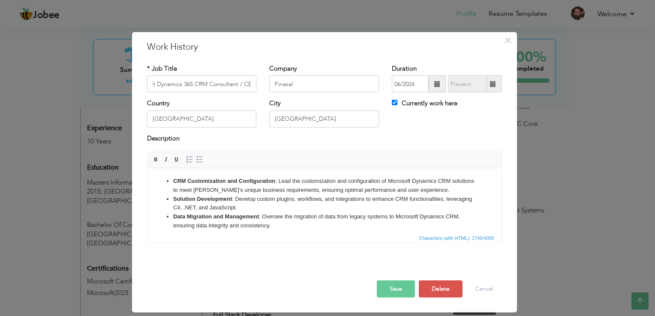
click at [596, 253] on div "× Work History * Job Title Senior Microsoft Dynamics 365 CRM Consultant / CE Co…" at bounding box center [327, 158] width 655 height 316
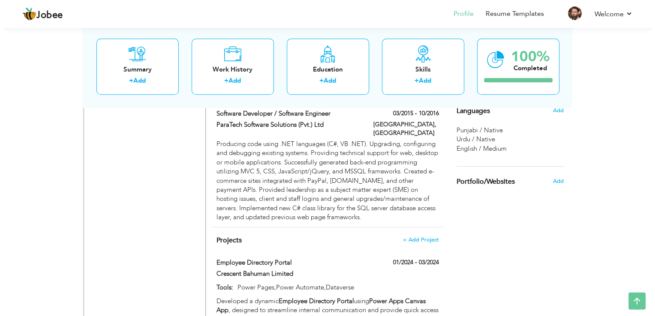
scroll to position [858, 0]
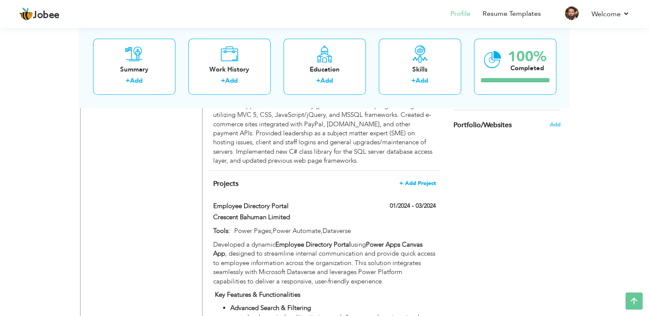
click at [422, 181] on span "+ Add Project" at bounding box center [417, 184] width 36 height 6
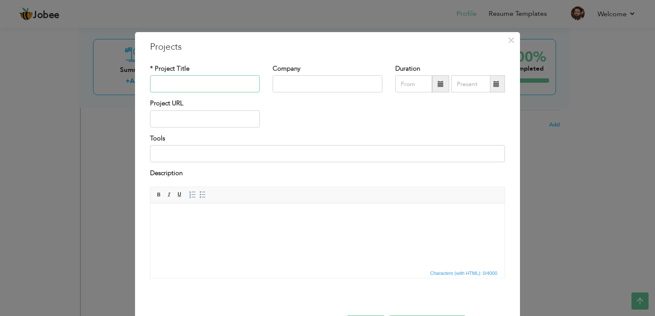
click at [180, 83] on input "text" at bounding box center [205, 83] width 110 height 17
paste input "Commercial Registration (CR) Update"
type input "Commercial Registration (CR) Update"
click at [299, 89] on input "text" at bounding box center [328, 83] width 110 height 17
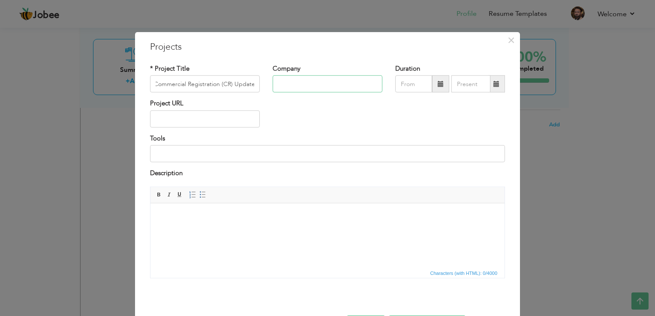
scroll to position [0, 0]
click at [276, 84] on input "Saudi Investment Bank (SAIB)" at bounding box center [328, 83] width 110 height 17
type input "The Saudi Investment Bank (SAIB)"
click at [438, 83] on span at bounding box center [441, 84] width 6 height 6
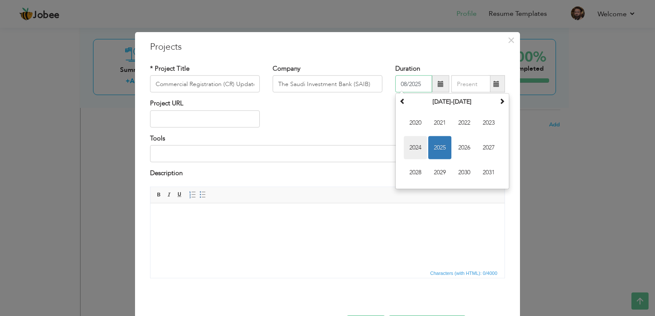
click at [416, 147] on span "2024" at bounding box center [415, 147] width 23 height 23
click at [460, 145] on span "Jul" at bounding box center [464, 147] width 23 height 23
type input "07/2024"
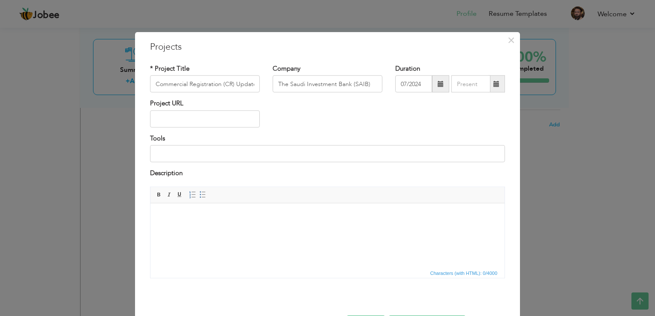
click at [489, 87] on span at bounding box center [496, 83] width 17 height 17
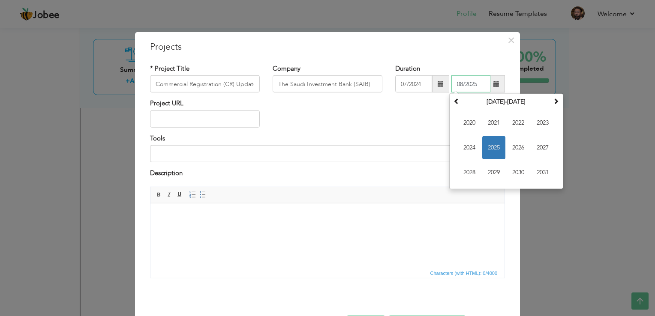
click at [491, 147] on span "2025" at bounding box center [493, 147] width 23 height 23
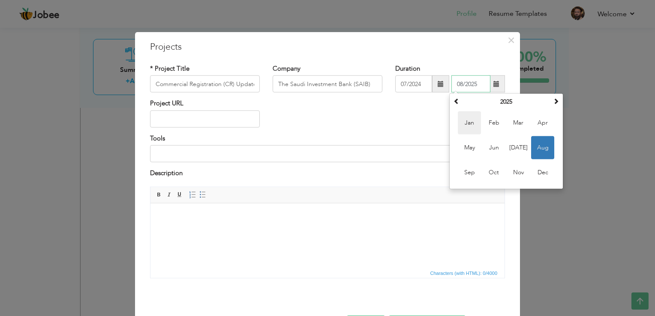
click at [468, 125] on span "Jan" at bounding box center [469, 122] width 23 height 23
type input "01/2025"
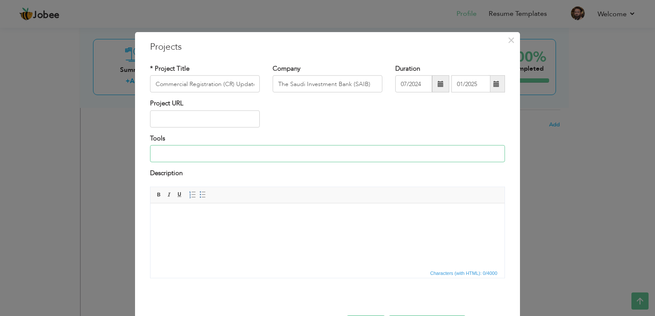
click at [226, 150] on input at bounding box center [327, 153] width 355 height 17
click at [189, 154] on input "C#, Plugins," at bounding box center [327, 153] width 355 height 17
click at [280, 229] on html at bounding box center [328, 216] width 354 height 26
click at [256, 154] on input "C#, Plugins, SQL, SSRS, D365 CRM" at bounding box center [327, 153] width 355 height 17
type input "C#, Plugins, SQL, SSRS, D365 CRM, Integration"
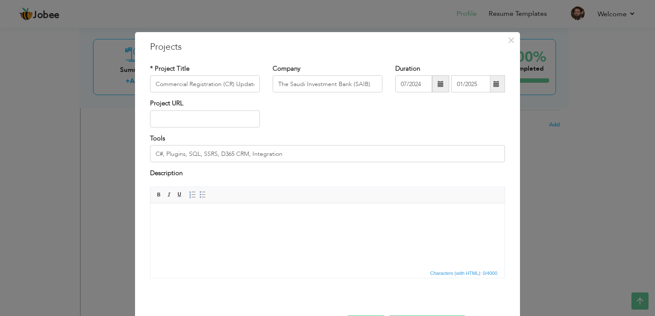
drag, startPoint x: 252, startPoint y: 220, endPoint x: 342, endPoint y: 327, distance: 140.3
click at [342, 229] on html at bounding box center [328, 216] width 354 height 26
click at [238, 217] on body at bounding box center [327, 216] width 337 height 9
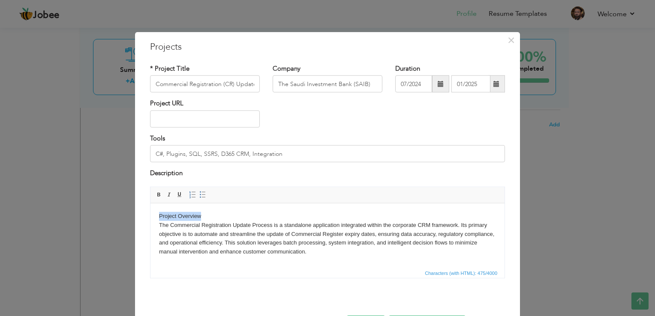
drag, startPoint x: 204, startPoint y: 216, endPoint x: 157, endPoint y: 219, distance: 47.3
click at [157, 219] on html "Project Overview The Commercial Registration Update Process is a standalone app…" at bounding box center [328, 234] width 354 height 62
click at [155, 198] on link "Bold" at bounding box center [158, 194] width 9 height 9
click at [232, 228] on body "Project Overview The Commercial Registration Update Process is a standalone app…" at bounding box center [327, 234] width 337 height 45
click at [169, 259] on html "Project Overview The Commercial Registration Update Process is a standalone app…" at bounding box center [328, 234] width 354 height 62
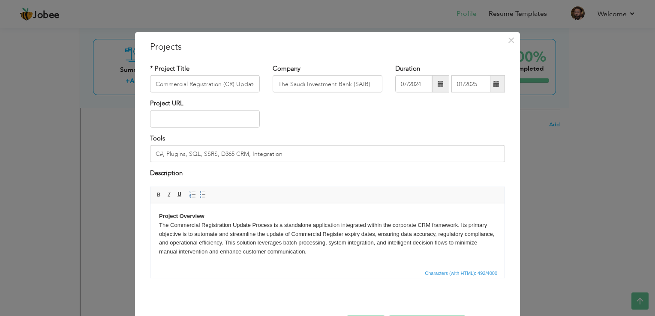
click at [310, 254] on body "Project Overview The Commercial Registration Update Process is a standalone app…" at bounding box center [327, 234] width 337 height 45
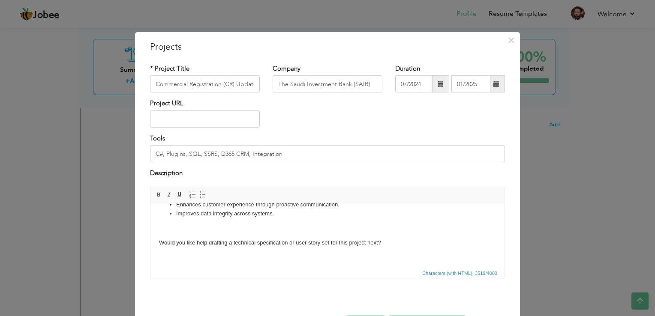
scroll to position [764, 0]
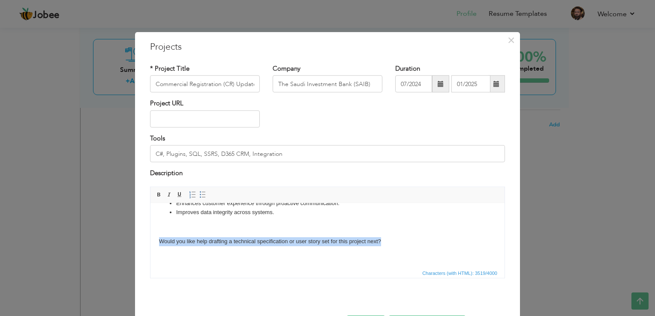
drag, startPoint x: 389, startPoint y: 249, endPoint x: 160, endPoint y: 249, distance: 229.4
click at [160, 246] on p "Would you like help drafting a technical specification or user story set for th…" at bounding box center [327, 241] width 337 height 9
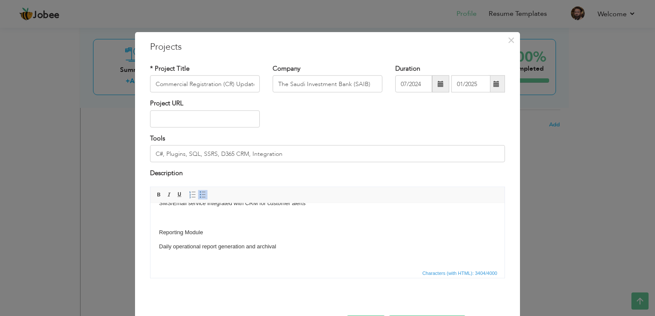
scroll to position [693, 0]
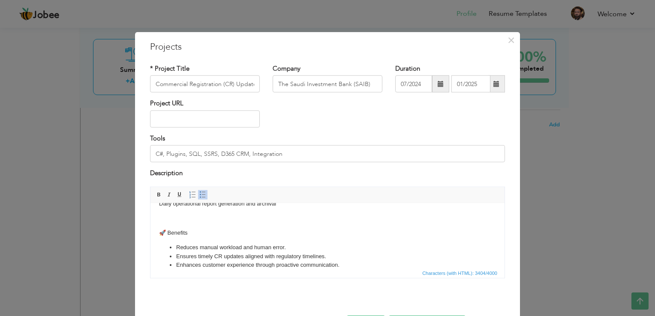
click p "🚀 Benefits"
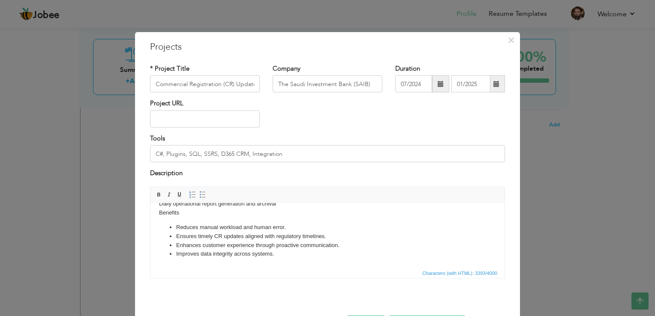
drag, startPoint x: 182, startPoint y: 221, endPoint x: 149, endPoint y: 220, distance: 32.6
click at [156, 192] on span at bounding box center [159, 194] width 7 height 7
click ul "Reduces manual workload and human error. Ensures timely CR updates aligned with…"
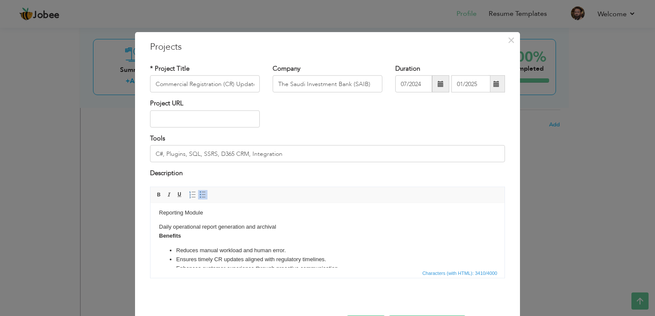
scroll to position [651, 0]
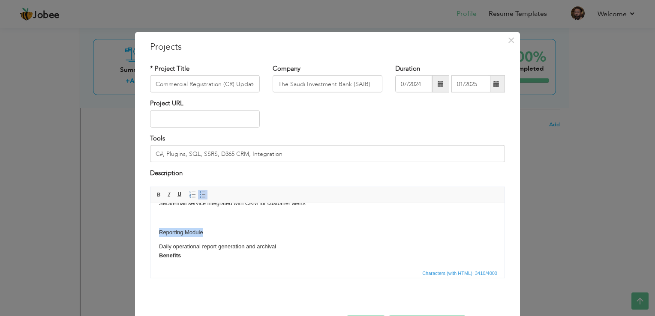
drag, startPoint x: 198, startPoint y: 240, endPoint x: 158, endPoint y: 241, distance: 39.9
drag, startPoint x: 158, startPoint y: 196, endPoint x: 152, endPoint y: 202, distance: 7.9
click at [157, 196] on span at bounding box center [159, 194] width 7 height 7
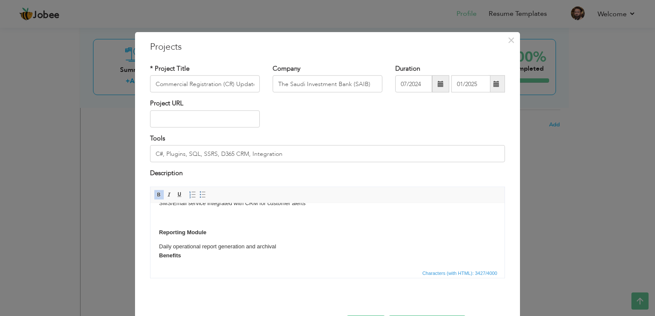
click at [160, 242] on p "Reporting Module" at bounding box center [327, 251] width 337 height 18
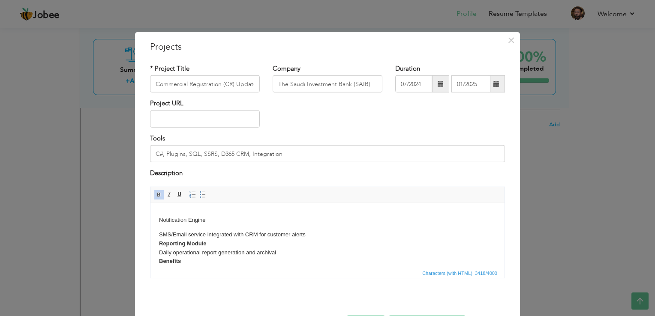
scroll to position [605, 0]
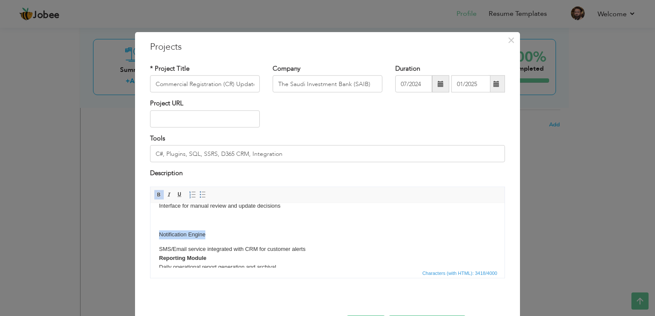
drag, startPoint x: 210, startPoint y: 244, endPoint x: 160, endPoint y: 237, distance: 51.1
click at [159, 245] on p "Notification Engine" at bounding box center [327, 263] width 337 height 36
click at [156, 198] on link "Bold" at bounding box center [158, 194] width 9 height 9
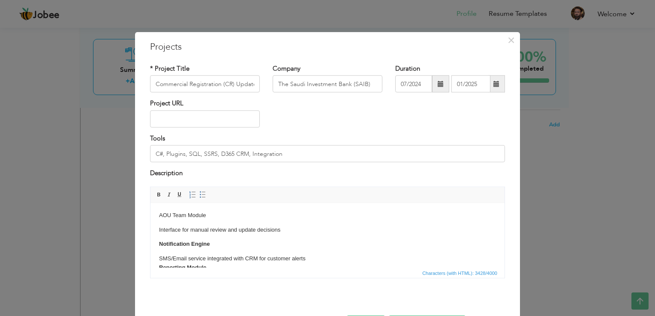
scroll to position [562, 0]
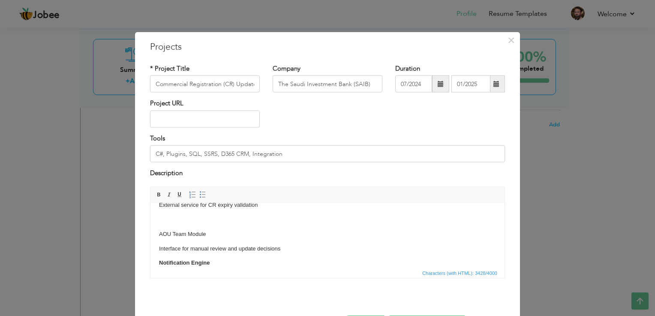
click at [190, 233] on body "Project Overview The Commercial Registration Update Process is a standalone app…" at bounding box center [327, 7] width 337 height 714
click at [163, 229] on body "Project Overview The Commercial Registration Update Process is a standalone app…" at bounding box center [327, 7] width 337 height 714
click at [176, 233] on body "Project Overview The Commercial Registration Update Process is a standalone app…" at bounding box center [327, 43] width 337 height 700
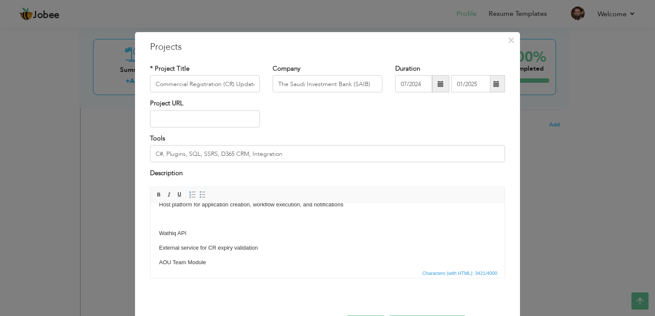
click at [180, 230] on body "Project Overview The Commercial Registration Update Process is a standalone app…" at bounding box center [327, 43] width 337 height 700
click at [182, 229] on body "Project Overview The Commercial Registration Update Process is a standalone app…" at bounding box center [327, 79] width 337 height 686
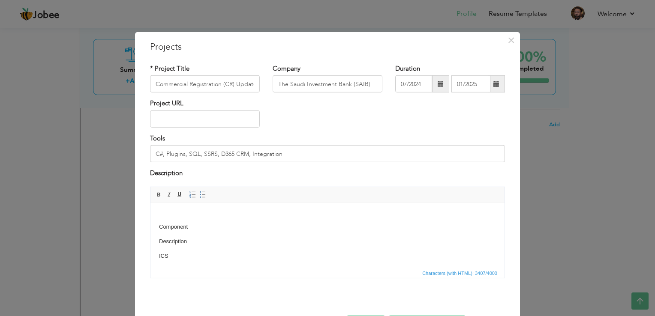
scroll to position [390, 0]
click at [166, 227] on p "🧩 Technical Components" at bounding box center [327, 231] width 337 height 9
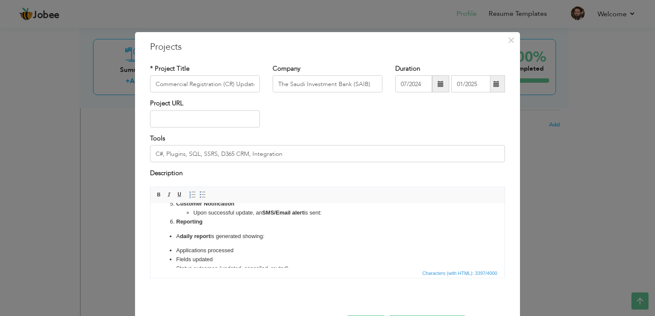
scroll to position [271, 0]
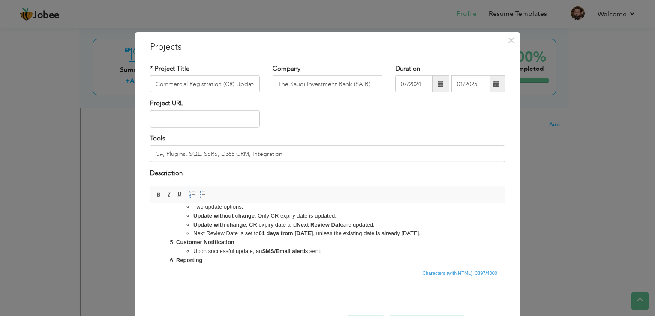
drag, startPoint x: 213, startPoint y: 208, endPoint x: 179, endPoint y: 204, distance: 34.1
click at [179, 204] on body "Project Overview The Commercial Registration Update Process is a standalone app…" at bounding box center [327, 268] width 337 height 657
click at [211, 211] on li "Two update options:" at bounding box center [327, 206] width 268 height 9
click at [259, 238] on li "Next Review Date is set to 61 days from today , unless the existing date is alr…" at bounding box center [327, 233] width 268 height 9
click at [244, 238] on li "Next Review Date is set to 61 days from today , unless the existing date is alr…" at bounding box center [327, 233] width 268 height 9
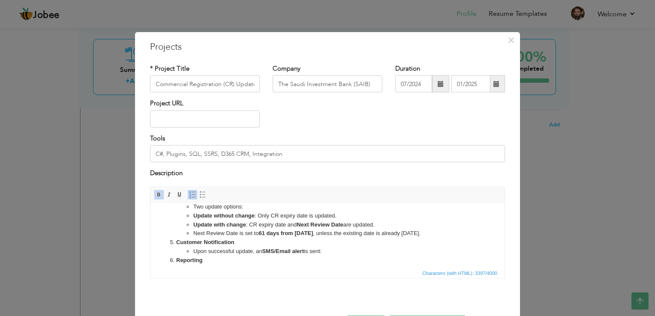
click ol "Batch File Generation (ICS) ICS generates a daily batch file containing applica…"
click at [271, 238] on li "Next Review Date is set to 61 days from today , unless the existing date is alr…" at bounding box center [327, 233] width 268 height 9
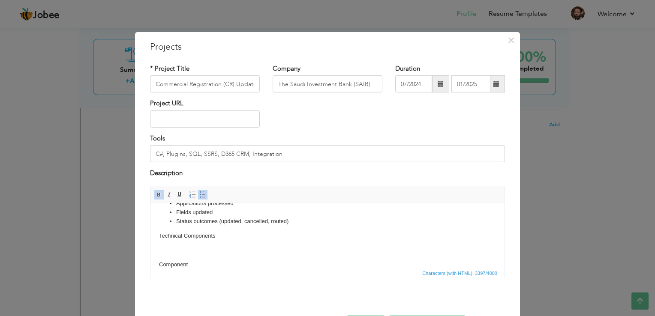
click at [200, 246] on p "Technical Components" at bounding box center [327, 250] width 337 height 9
click at [181, 260] on p at bounding box center [327, 264] width 337 height 9
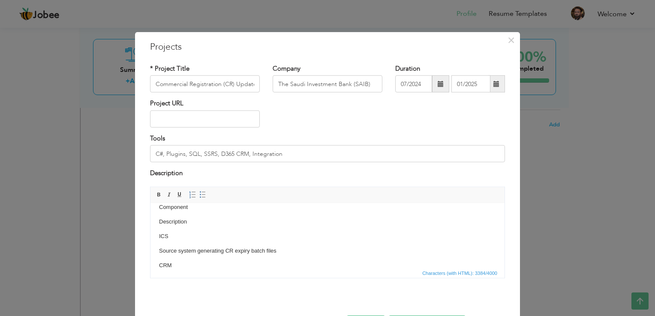
scroll to position [396, 0]
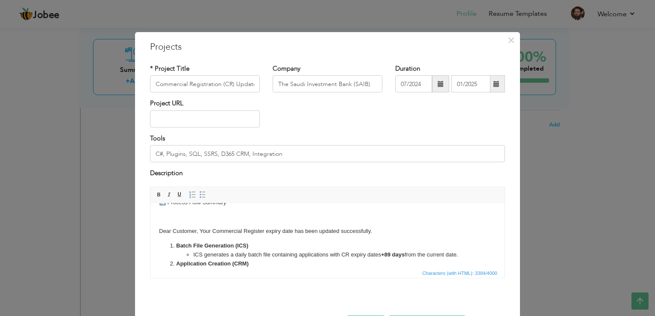
drag, startPoint x: 218, startPoint y: 206, endPoint x: 184, endPoint y: 200, distance: 34.4
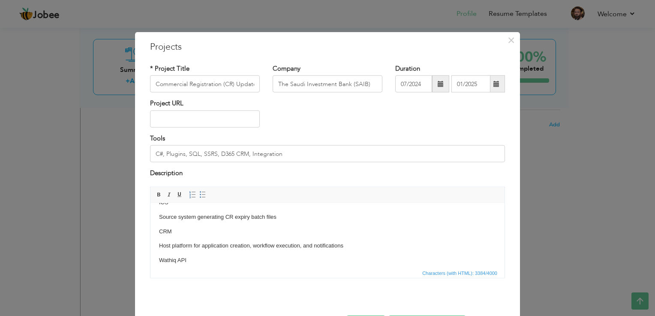
scroll to position [434, 0]
click at [244, 217] on body "Project Overview The Commercial Registration Update Process is a standalone app…" at bounding box center [327, 98] width 337 height 642
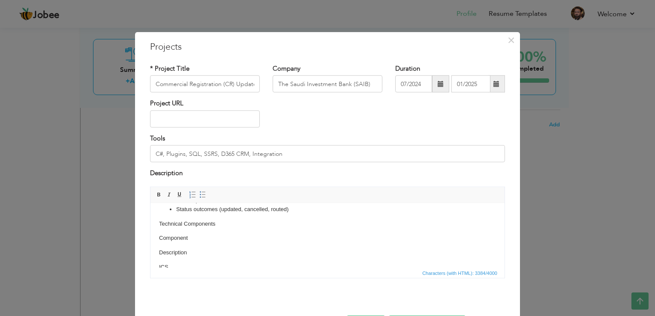
scroll to position [369, 0]
drag, startPoint x: 220, startPoint y: 209, endPoint x: 167, endPoint y: 234, distance: 57.7
click at [163, 234] on p "Technical Components" at bounding box center [327, 238] width 337 height 9
click at [156, 197] on span at bounding box center [159, 194] width 7 height 7
click at [216, 227] on body "Project Overview The Commercial Registration Update Process is a standalone app…" at bounding box center [327, 164] width 337 height 642
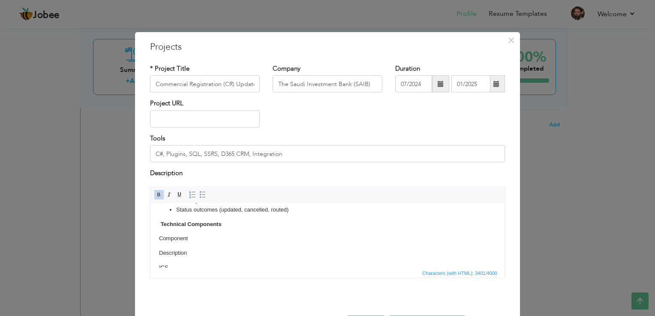
click at [160, 263] on p "Description" at bounding box center [327, 267] width 337 height 9
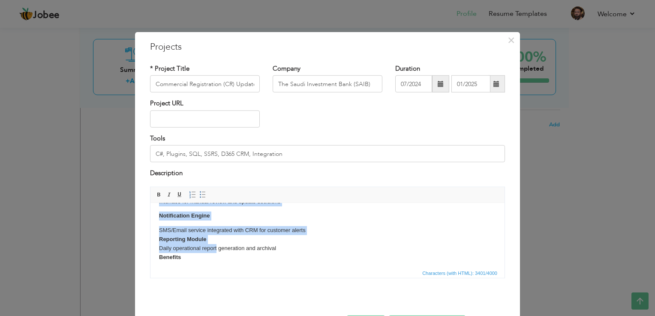
scroll to position [537, 0]
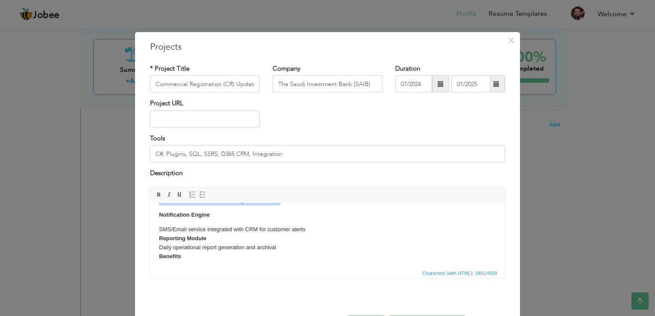
drag, startPoint x: 161, startPoint y: 233, endPoint x: 286, endPoint y: 211, distance: 127.6
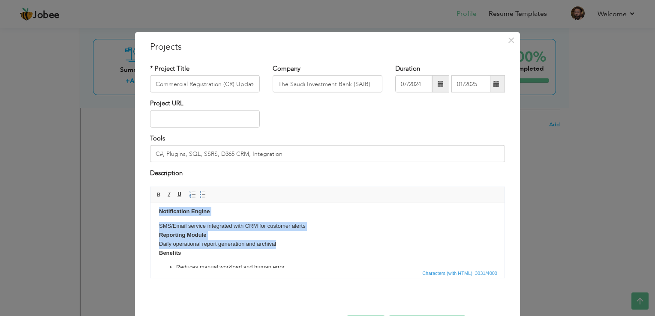
drag, startPoint x: 278, startPoint y: 253, endPoint x: 160, endPoint y: 222, distance: 122.4
click at [160, 222] on body "Project Overview The Commercial Registration Update Process is a standalone app…" at bounding box center [327, 64] width 337 height 497
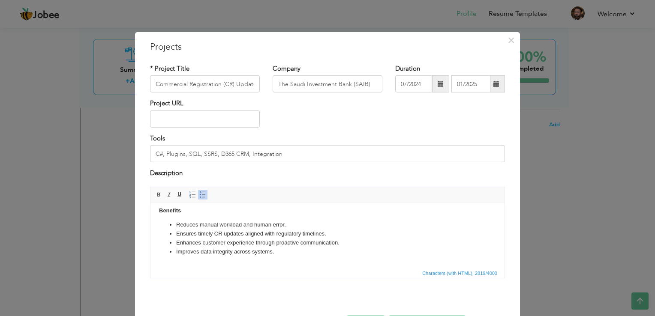
scroll to position [403, 0]
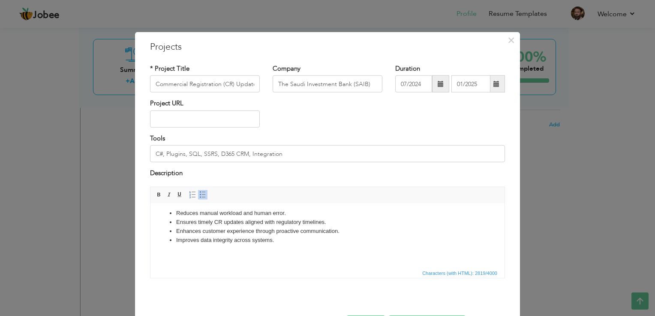
click at [185, 265] on html "Project Overview The Commercial Registration Update Process is a standalone app…" at bounding box center [328, 38] width 354 height 458
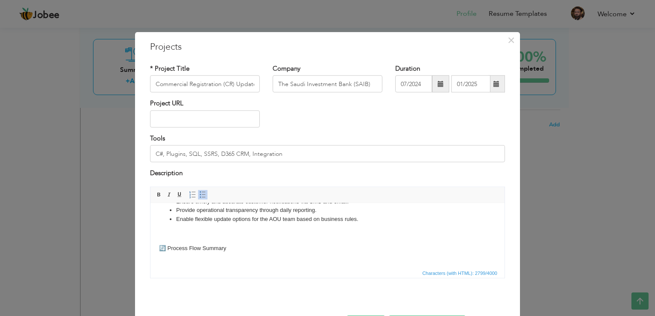
scroll to position [131, 0]
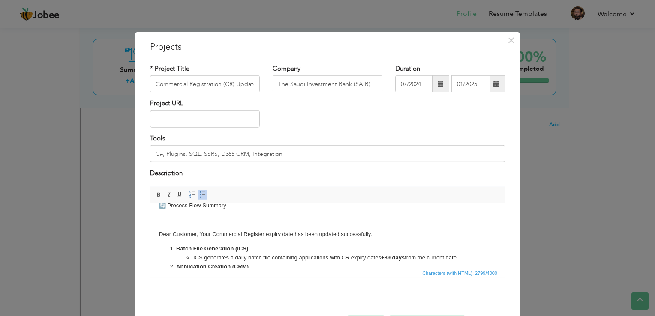
click at [172, 228] on body "Project Overview The Commercial Registration Update Process is a standalone app…" at bounding box center [327, 294] width 337 height 427
click at [165, 227] on body "Project Overview The Commercial Registration Update Process is a standalone app…" at bounding box center [327, 294] width 337 height 427
click at [159, 232] on p "Dear Customer, Your Commercial Register expiry date has been updated successful…" at bounding box center [327, 234] width 337 height 9
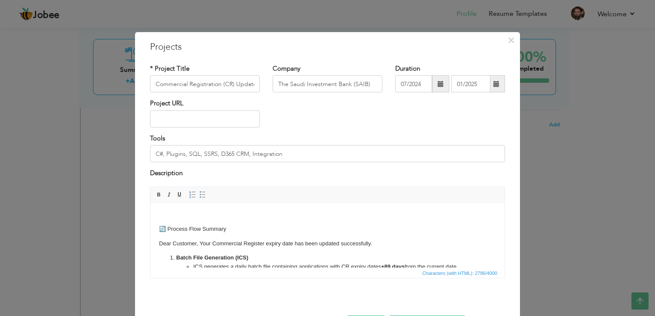
scroll to position [88, 0]
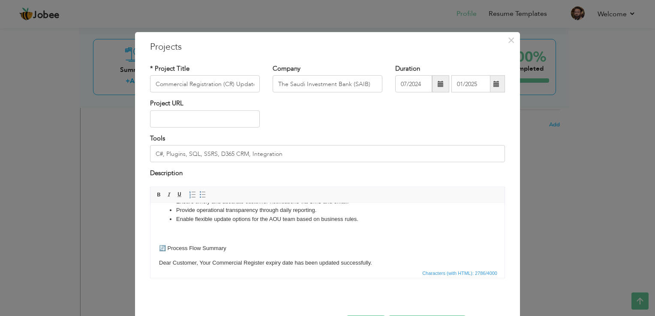
click at [168, 247] on p "🔄 Process Flow Summary" at bounding box center [327, 248] width 337 height 9
drag, startPoint x: 221, startPoint y: 248, endPoint x: 160, endPoint y: 247, distance: 60.9
click at [160, 247] on p "Process Flow Summary" at bounding box center [327, 248] width 337 height 9
click at [156, 196] on span at bounding box center [159, 194] width 7 height 7
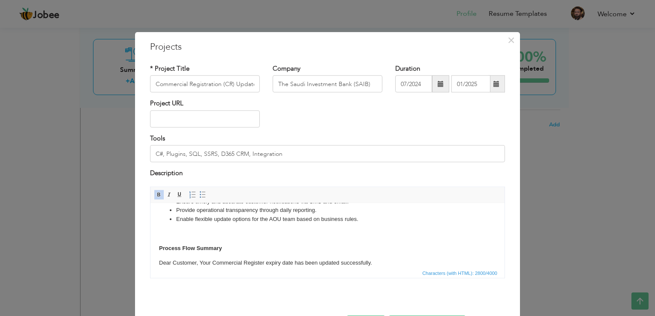
click at [160, 244] on p "Process Flow Summary" at bounding box center [327, 248] width 337 height 9
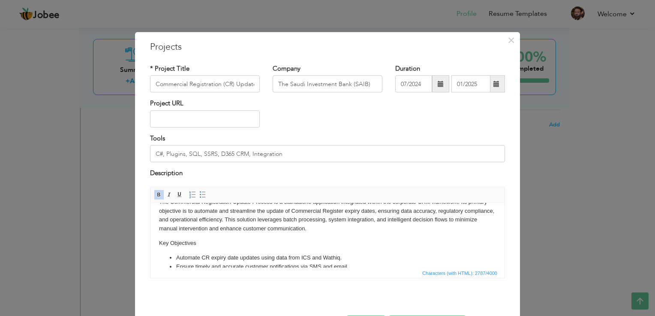
scroll to position [3, 0]
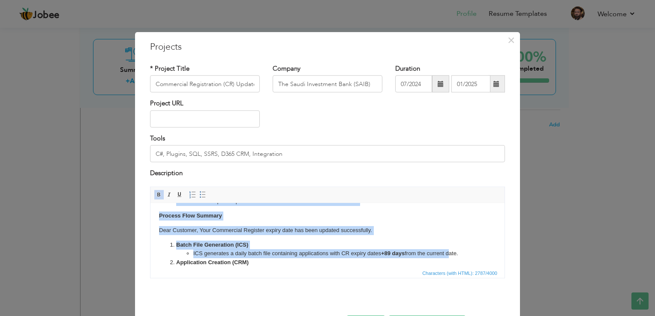
drag, startPoint x: 197, startPoint y: 264, endPoint x: 178, endPoint y: 263, distance: 19.8
click at [178, 263] on body "Project Overview The Commercial Registration Update Process is a standalone app…" at bounding box center [327, 304] width 337 height 398
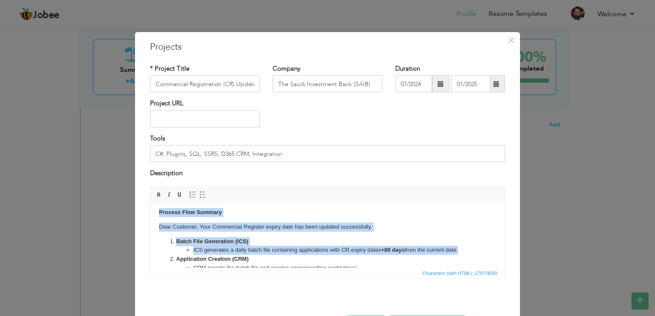
click at [196, 243] on strong "Batch File Generation (ICS)" at bounding box center [212, 241] width 72 height 6
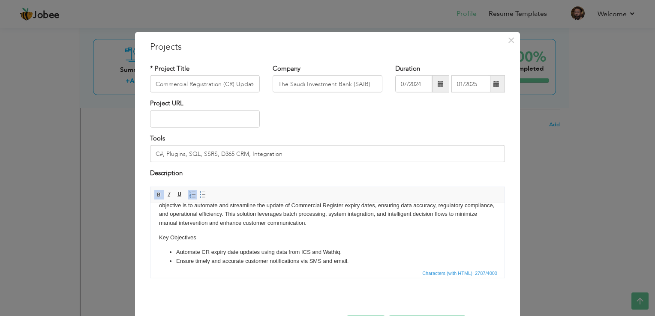
scroll to position [24, 0]
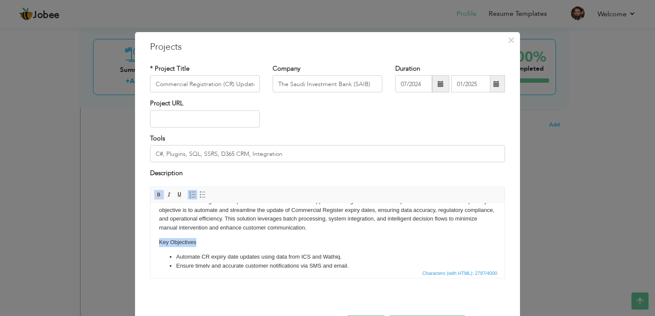
drag, startPoint x: 198, startPoint y: 243, endPoint x: 160, endPoint y: 242, distance: 37.7
click at [160, 242] on p "Key Objectives" at bounding box center [327, 242] width 337 height 9
click at [156, 196] on span at bounding box center [159, 194] width 7 height 7
click at [202, 244] on p "Key Objectives" at bounding box center [327, 242] width 337 height 9
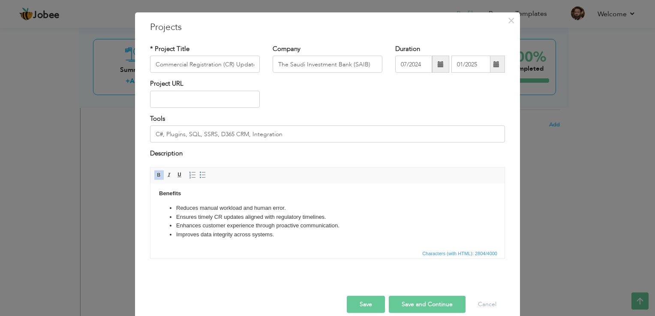
scroll to position [31, 0]
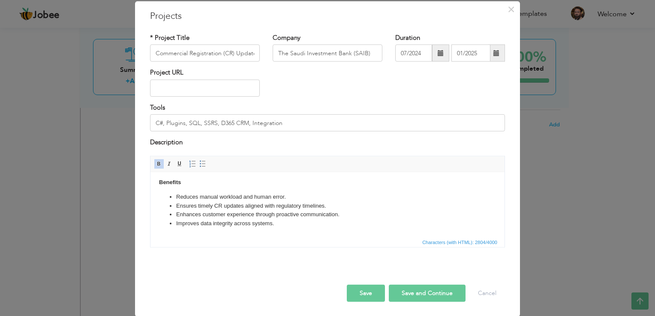
click at [364, 288] on button "Save" at bounding box center [366, 293] width 38 height 17
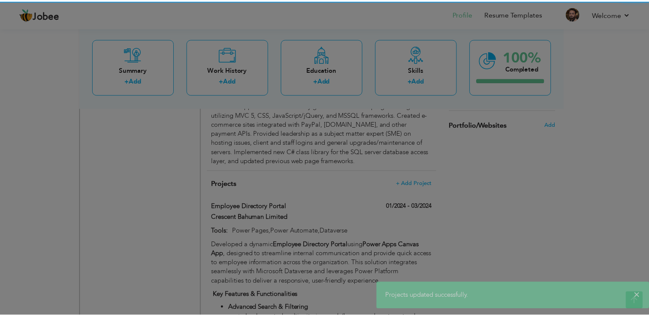
scroll to position [0, 0]
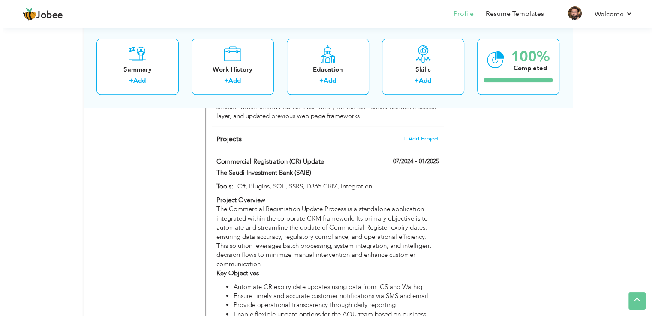
scroll to position [815, 0]
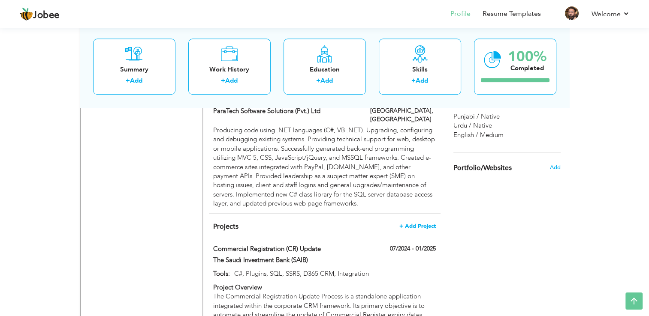
click at [424, 223] on span "+ Add Project" at bounding box center [417, 226] width 36 height 6
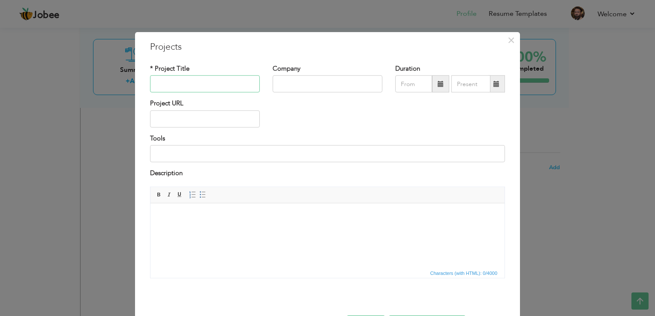
paste input "Authorized Signatory ID Update"
type input "Authorized Signatory ID Update"
click at [285, 85] on input "text" at bounding box center [328, 83] width 110 height 17
type input "The Saudi Investment Bank (SAIB)"
click at [432, 84] on span at bounding box center [440, 83] width 17 height 17
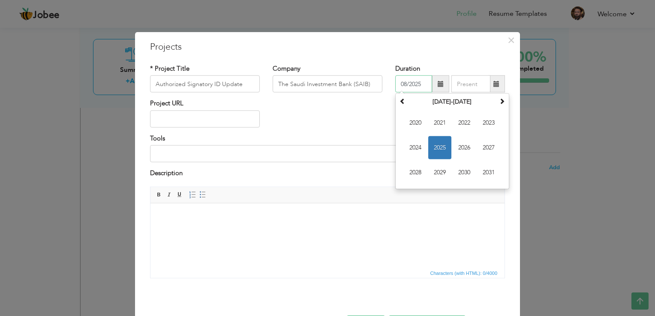
click at [437, 143] on span "2025" at bounding box center [439, 147] width 23 height 23
click at [430, 124] on span "Feb" at bounding box center [439, 122] width 23 height 23
type input "02/2025"
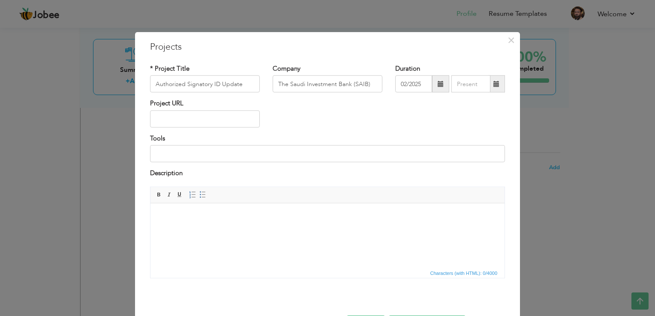
click at [494, 86] on span at bounding box center [497, 84] width 6 height 6
type input "08/2025"
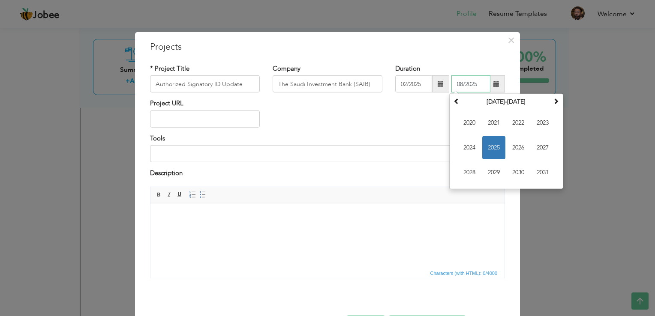
click at [488, 146] on span "2025" at bounding box center [493, 147] width 23 height 23
click at [536, 150] on span "Aug" at bounding box center [542, 147] width 23 height 23
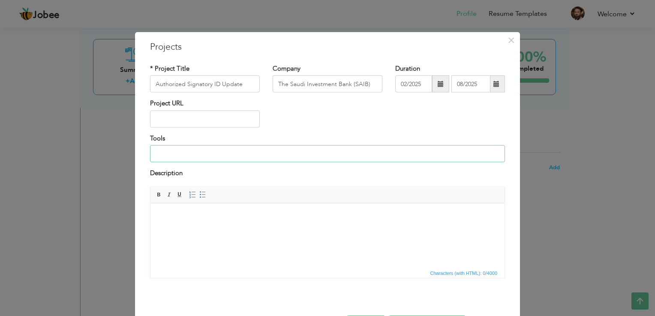
click at [176, 154] on input at bounding box center [327, 153] width 355 height 17
type input "C#, Plugins, SQL, SSRS, D365 CRM, Integration"
click at [171, 222] on html at bounding box center [328, 216] width 354 height 26
click at [177, 221] on html at bounding box center [328, 216] width 354 height 26
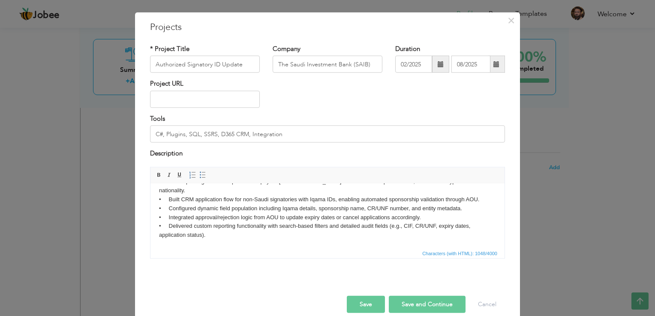
scroll to position [31, 0]
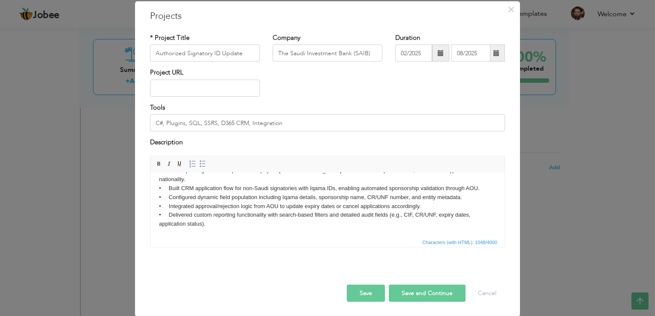
click at [356, 290] on button "Save" at bounding box center [366, 293] width 38 height 17
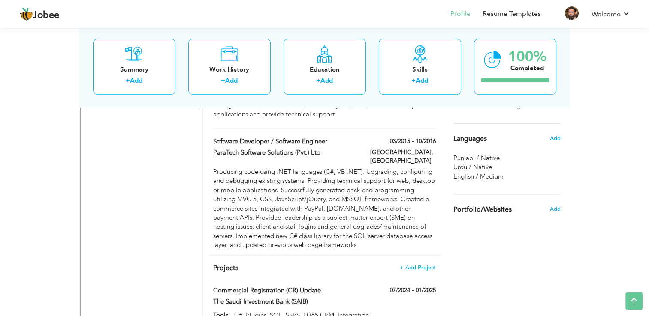
scroll to position [643, 0]
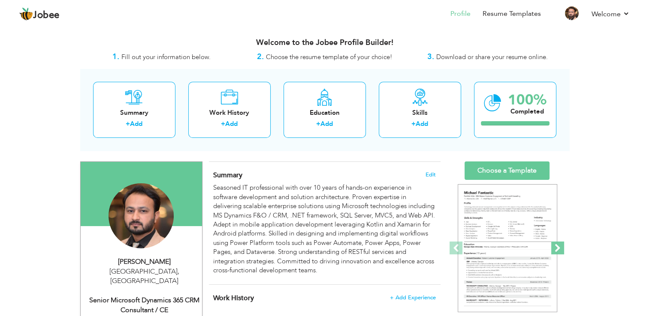
click at [557, 251] on span at bounding box center [557, 248] width 13 height 13
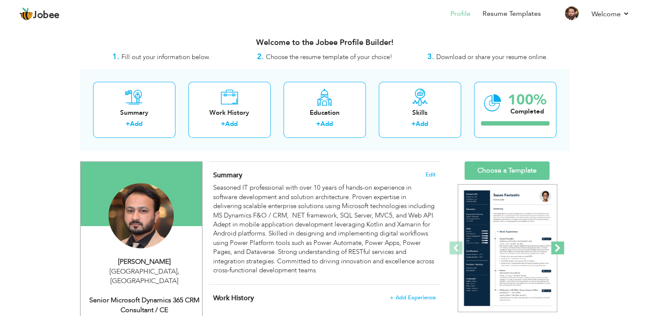
click at [557, 251] on span at bounding box center [557, 248] width 13 height 13
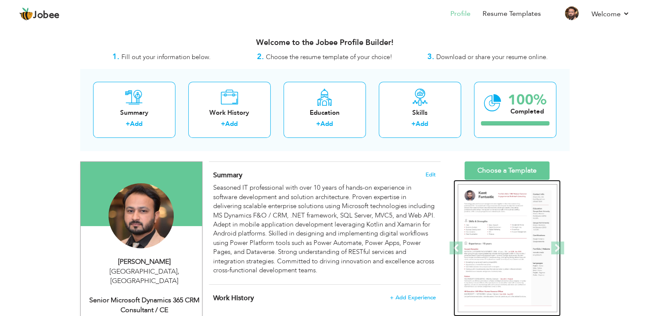
click at [503, 250] on img at bounding box center [507, 248] width 99 height 129
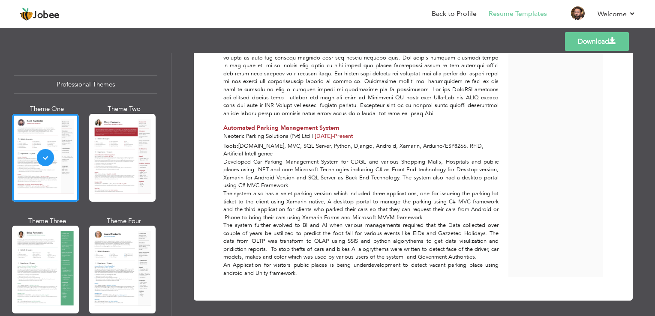
scroll to position [3219, 0]
click at [582, 41] on link "Download" at bounding box center [597, 41] width 64 height 19
